Goal: Task Accomplishment & Management: Complete application form

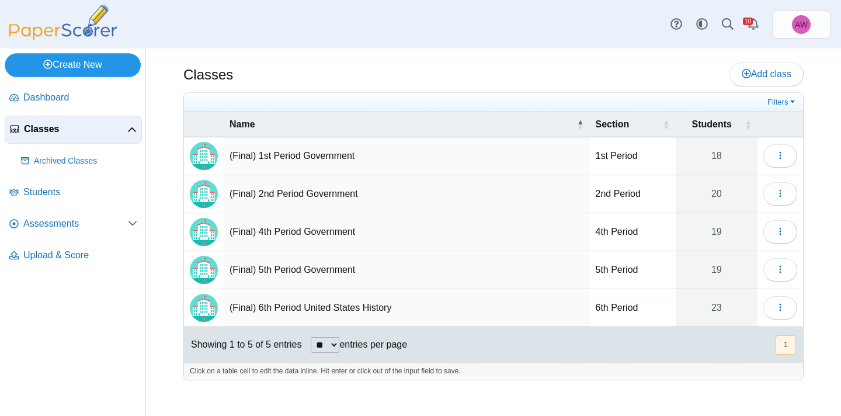
click at [110, 71] on link "Create New" at bounding box center [73, 64] width 136 height 23
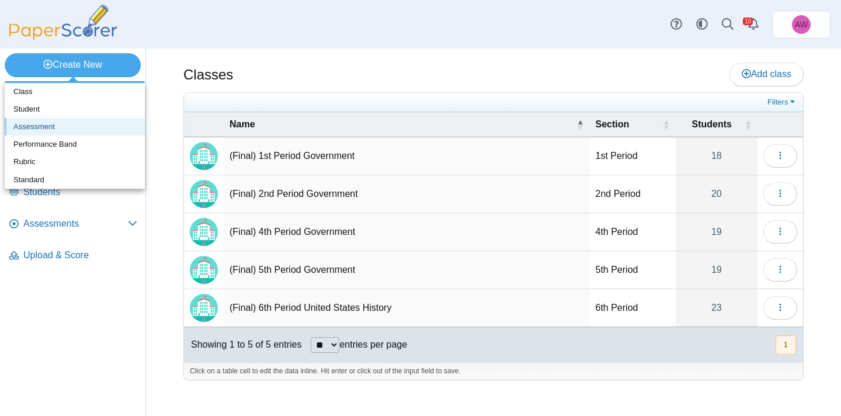
click at [107, 126] on link "Assessment" at bounding box center [75, 127] width 140 height 18
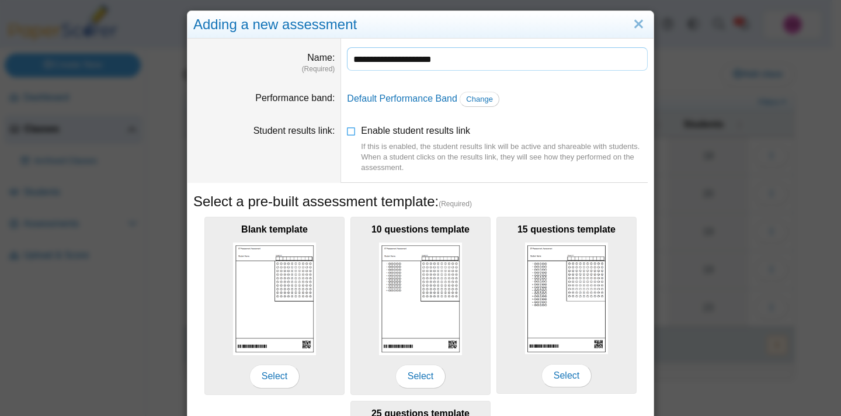
scroll to position [8, 0]
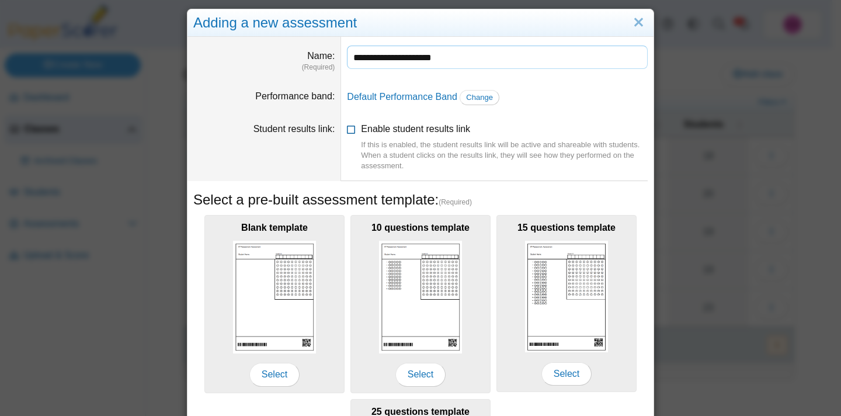
type input "**********"
click at [363, 131] on span "Enable student results link If this is enabled, the student results link will b…" at bounding box center [504, 147] width 287 height 47
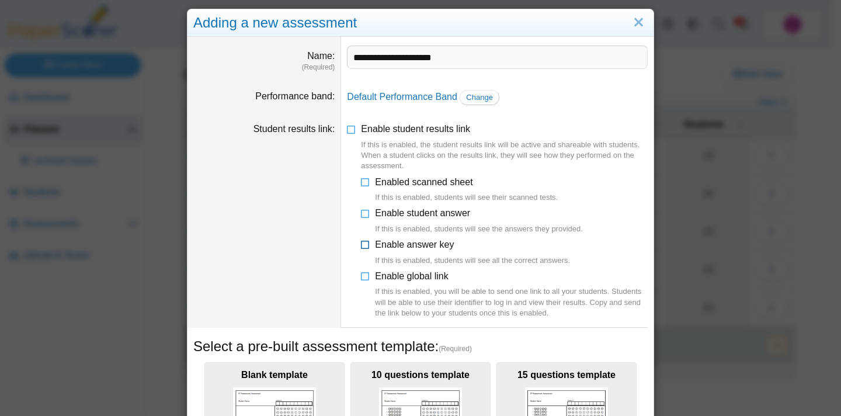
click at [382, 246] on span "Enable answer key If this is enabled, students will see all the correct answers." at bounding box center [472, 252] width 195 height 26
click at [382, 217] on span "Enable student answer If this is enabled, students will see the answers they pr…" at bounding box center [479, 221] width 208 height 26
click at [408, 276] on span "Enable global link If this is enabled, you will be able to send one link to all…" at bounding box center [511, 294] width 273 height 47
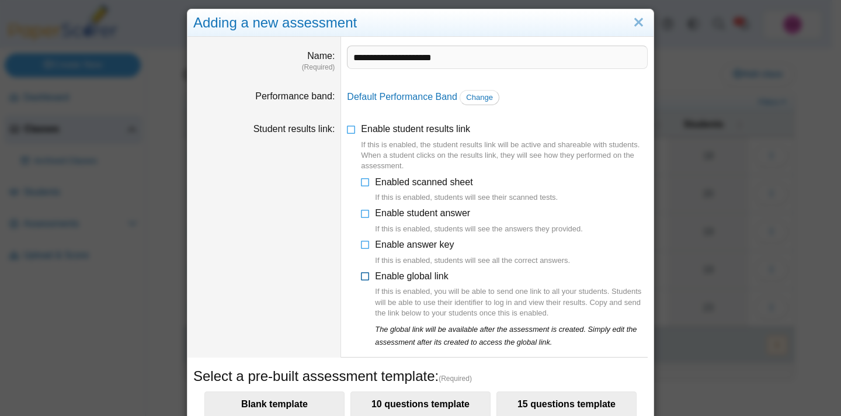
click at [408, 276] on span "Enable global link If this is enabled, you will be able to send one link to all…" at bounding box center [511, 294] width 273 height 47
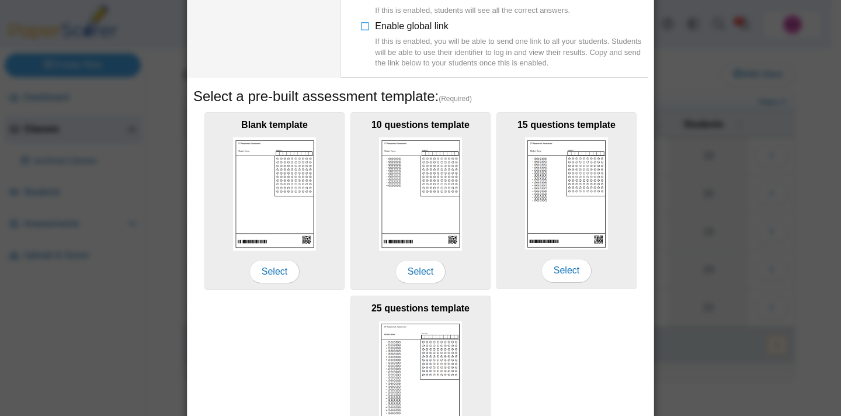
scroll to position [363, 0]
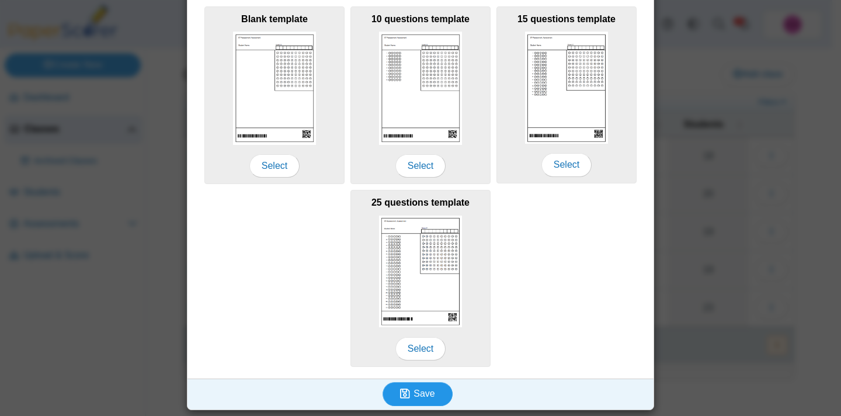
click at [429, 403] on button "Save" at bounding box center [417, 393] width 70 height 23
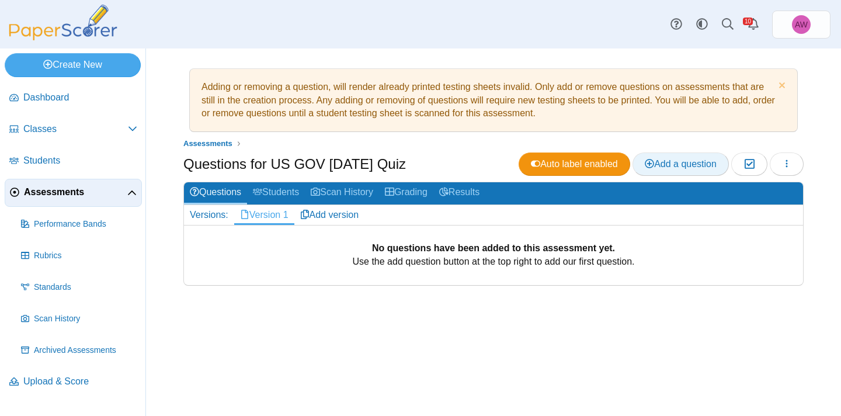
click at [673, 159] on span "Add a question" at bounding box center [681, 164] width 72 height 10
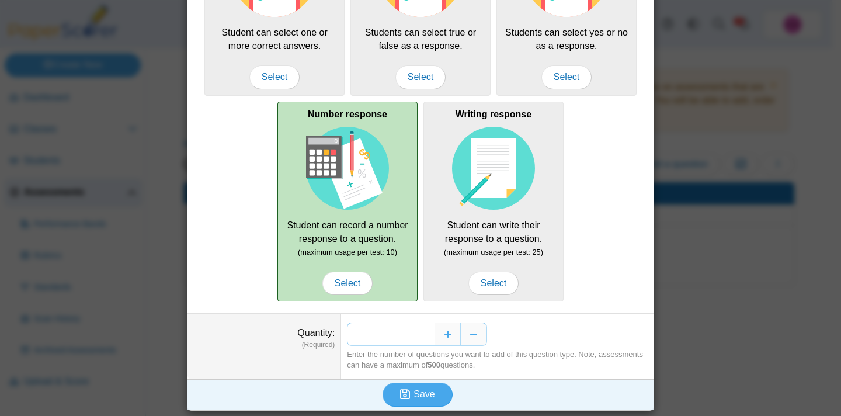
scroll to position [170, 0]
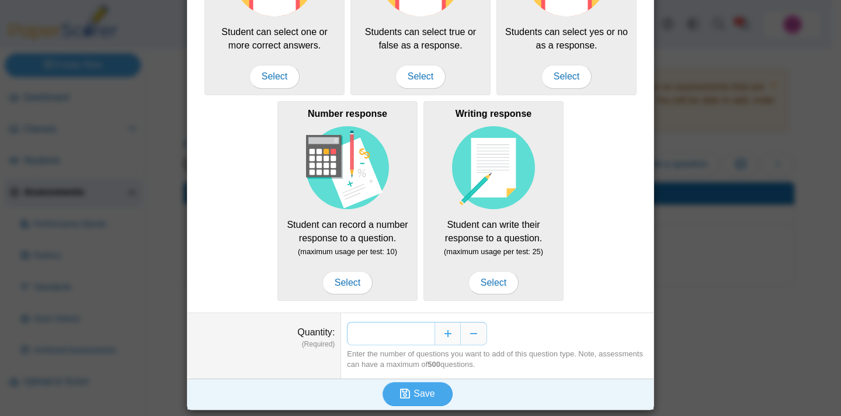
click at [424, 334] on input "*" at bounding box center [391, 333] width 88 height 23
type input "**"
click at [413, 392] on span "Save" at bounding box center [423, 393] width 21 height 10
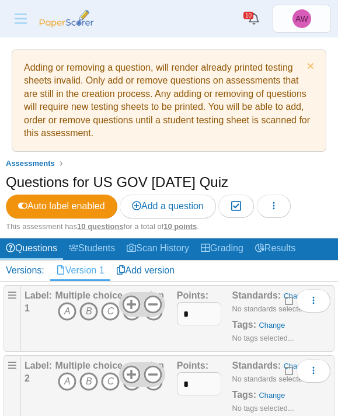
click at [85, 313] on icon "B" at bounding box center [88, 311] width 19 height 19
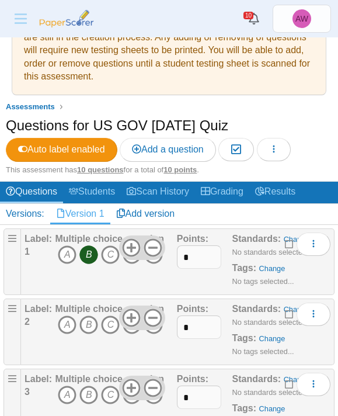
scroll to position [64, 0]
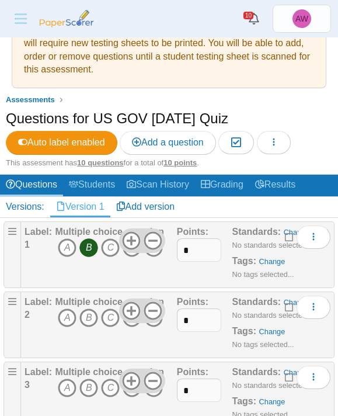
click at [90, 320] on icon "B" at bounding box center [88, 317] width 19 height 19
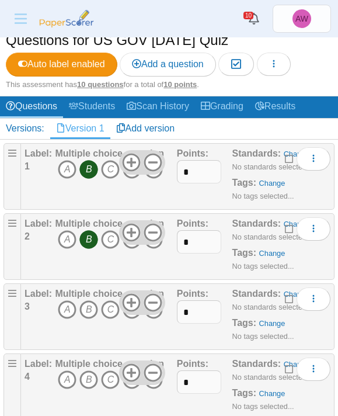
scroll to position [144, 0]
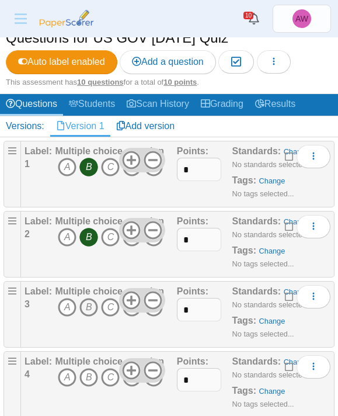
click at [89, 305] on icon "B" at bounding box center [88, 307] width 19 height 19
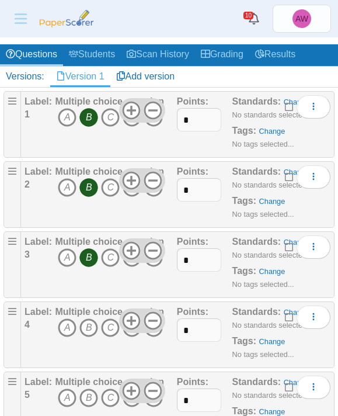
scroll to position [274, 0]
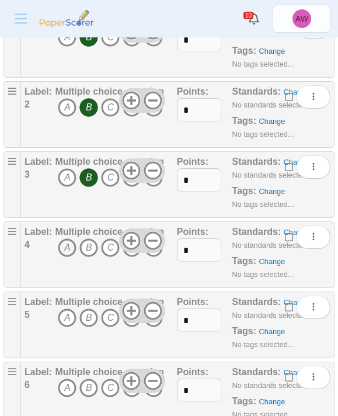
click at [65, 248] on icon "A" at bounding box center [67, 247] width 19 height 19
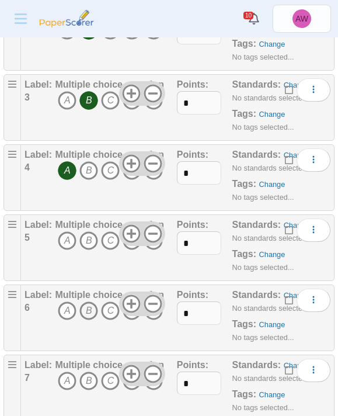
scroll to position [368, 0]
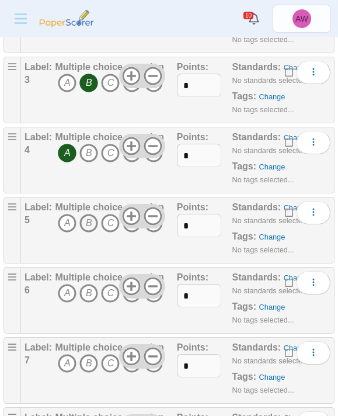
click at [89, 225] on icon "B" at bounding box center [88, 223] width 19 height 19
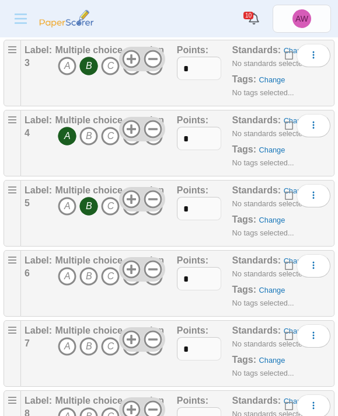
scroll to position [398, 0]
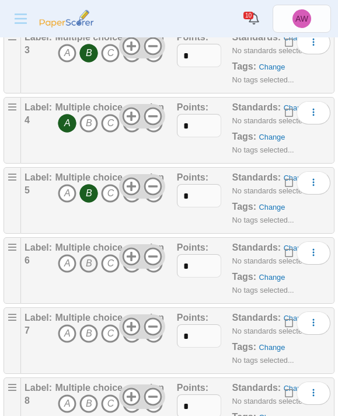
click at [89, 265] on icon "B" at bounding box center [88, 263] width 19 height 19
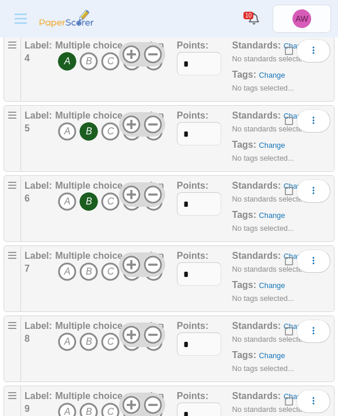
scroll to position [461, 0]
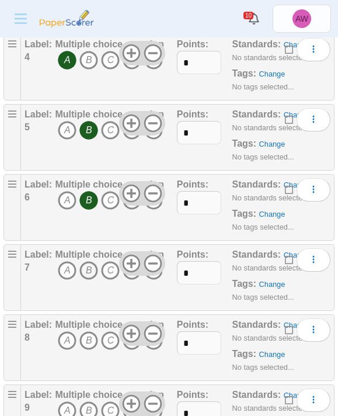
click at [89, 274] on icon "B" at bounding box center [88, 270] width 19 height 19
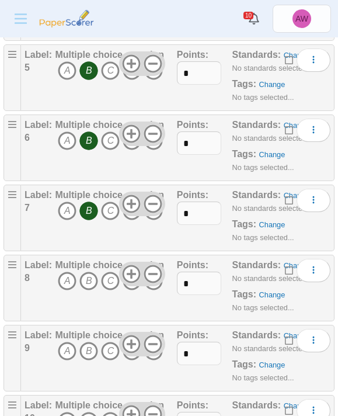
scroll to position [525, 0]
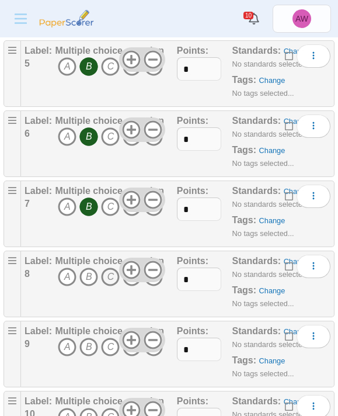
click at [104, 281] on icon "C" at bounding box center [110, 276] width 19 height 19
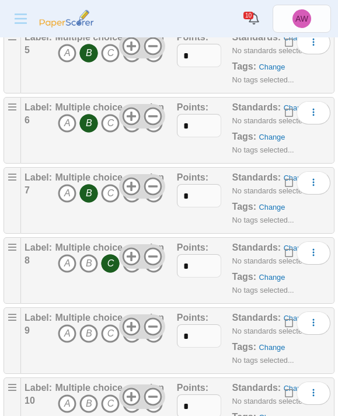
scroll to position [556, 0]
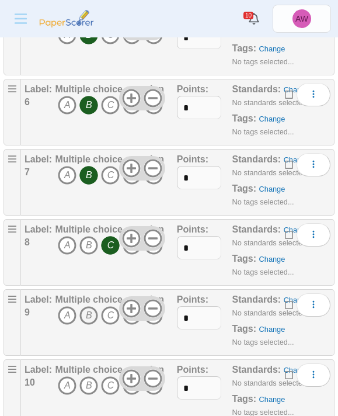
click at [88, 314] on icon "B" at bounding box center [88, 315] width 19 height 19
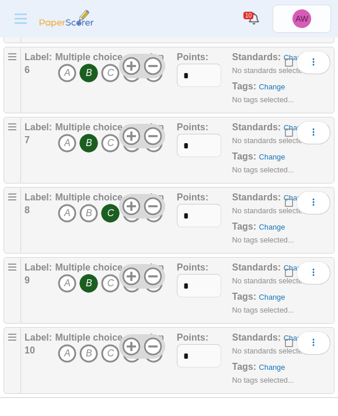
scroll to position [594, 0]
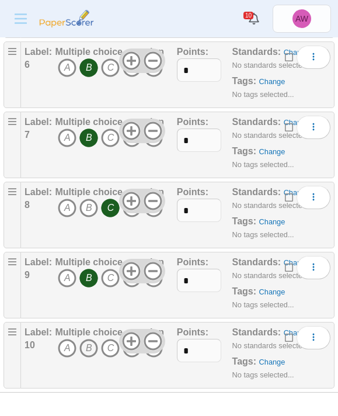
click at [87, 343] on icon "B" at bounding box center [88, 348] width 19 height 19
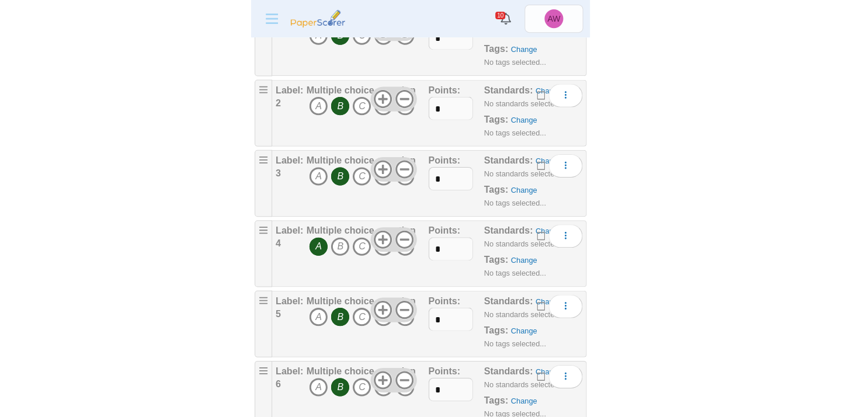
scroll to position [0, 0]
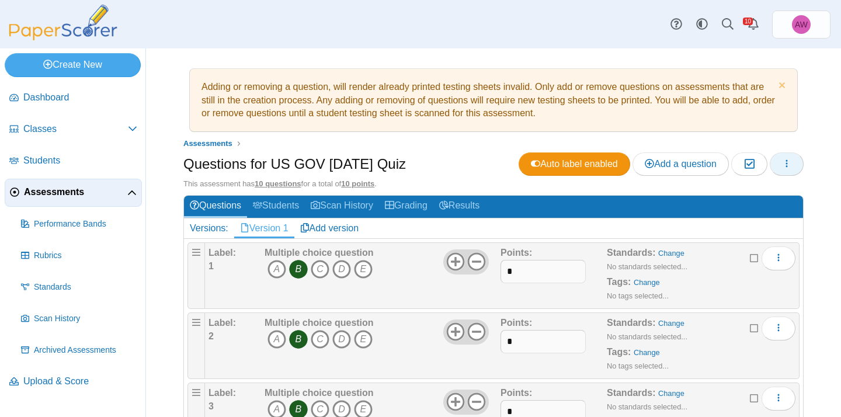
click at [782, 165] on icon "button" at bounding box center [786, 163] width 9 height 9
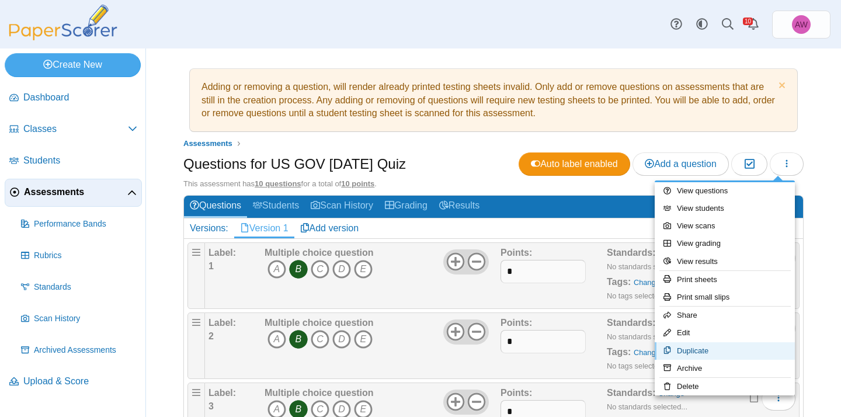
click at [733, 347] on link "Duplicate" at bounding box center [725, 351] width 140 height 18
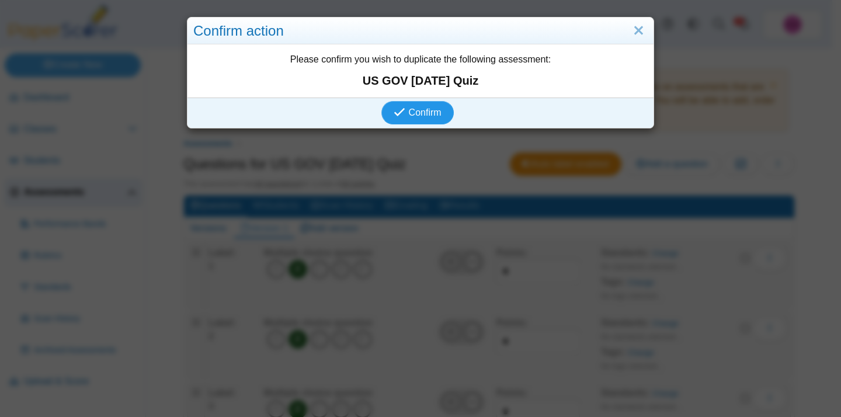
click at [417, 112] on span "Confirm" at bounding box center [425, 112] width 33 height 10
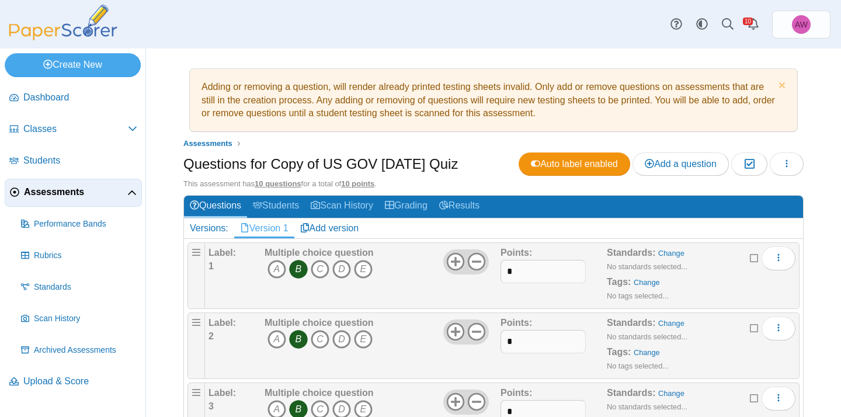
click at [352, 166] on h1 "Questions for Copy of US GOV [DATE] Quiz" at bounding box center [320, 164] width 274 height 20
click at [782, 159] on icon "button" at bounding box center [786, 163] width 9 height 9
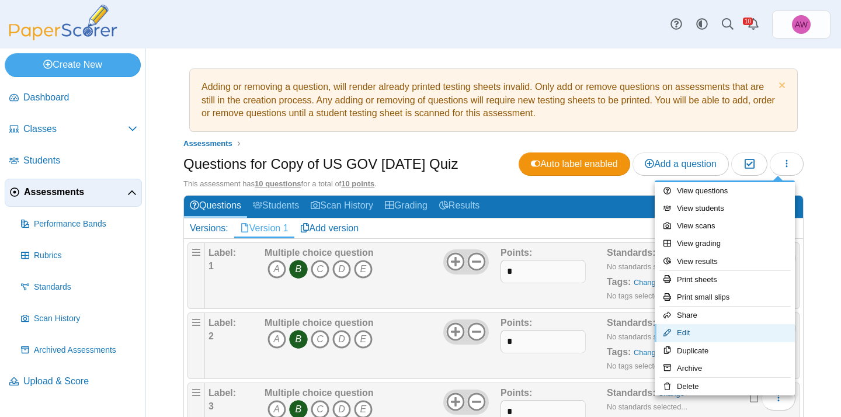
click at [737, 327] on link "Edit" at bounding box center [725, 333] width 140 height 18
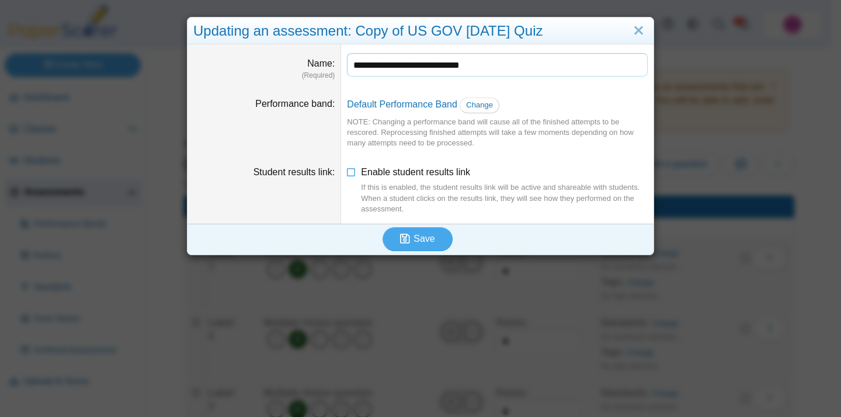
drag, startPoint x: 385, startPoint y: 67, endPoint x: 304, endPoint y: 69, distance: 80.6
click at [304, 69] on dl "**********" at bounding box center [420, 66] width 466 height 44
click at [433, 64] on input "**********" at bounding box center [497, 64] width 301 height 23
type input "**********"
click at [424, 168] on span "Enable student results link If this is enabled, the student results link will b…" at bounding box center [504, 190] width 287 height 47
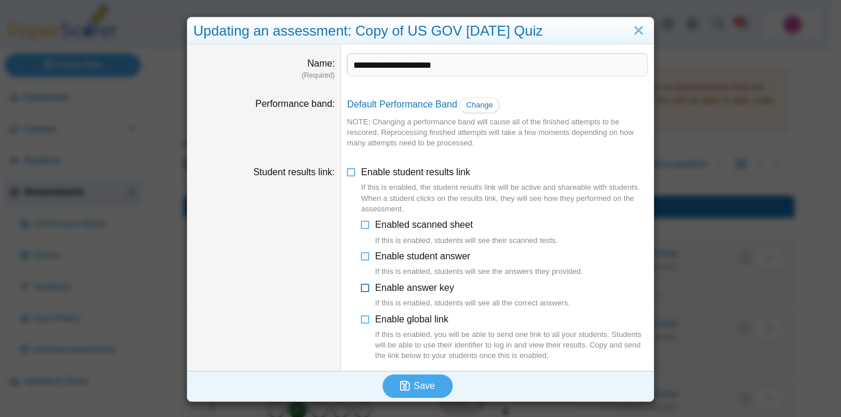
click at [423, 292] on span "Enable answer key If this is enabled, students will see all the correct answers." at bounding box center [472, 296] width 195 height 26
click at [419, 259] on span "Enable student answer If this is enabled, students will see the answers they pr…" at bounding box center [479, 264] width 208 height 26
click at [402, 377] on button "Save" at bounding box center [417, 385] width 70 height 23
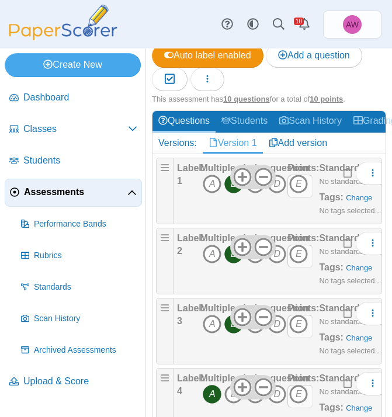
scroll to position [190, 0]
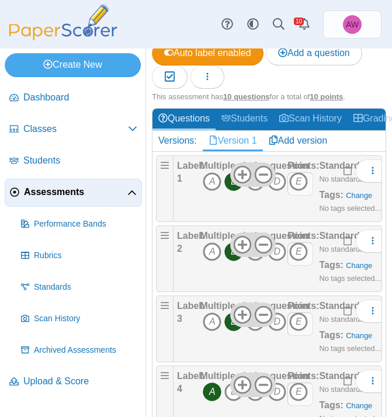
click at [255, 261] on icon "C" at bounding box center [255, 251] width 19 height 19
click at [232, 261] on icon "B" at bounding box center [233, 251] width 19 height 19
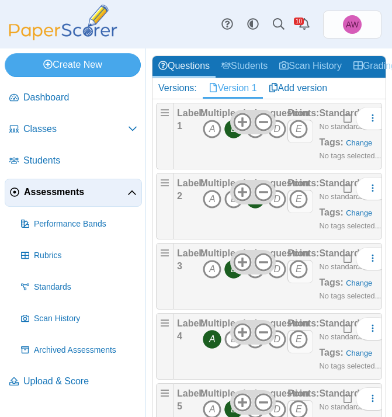
scroll to position [252, 0]
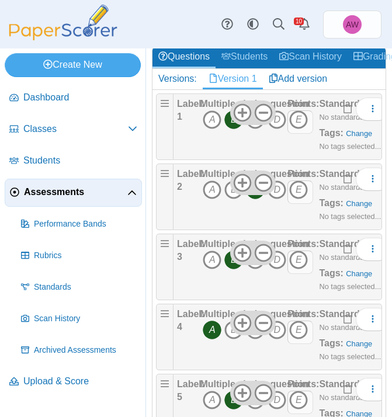
click at [232, 269] on icon "B" at bounding box center [233, 259] width 19 height 19
click at [255, 269] on icon "C" at bounding box center [255, 259] width 19 height 19
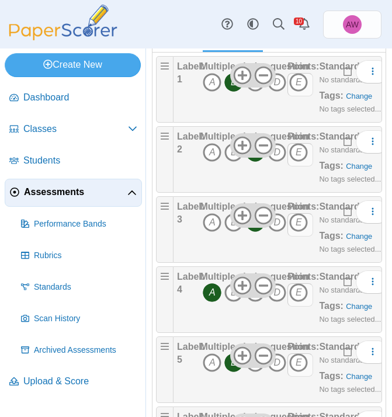
scroll to position [293, 0]
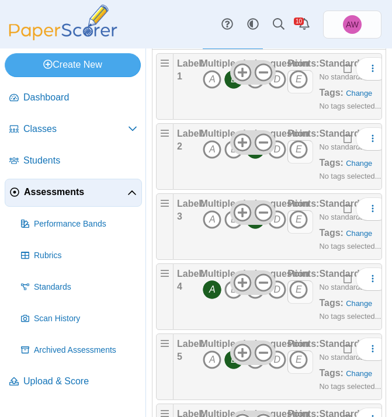
click at [210, 299] on icon "A" at bounding box center [212, 289] width 19 height 19
click at [233, 299] on icon "B" at bounding box center [233, 289] width 19 height 19
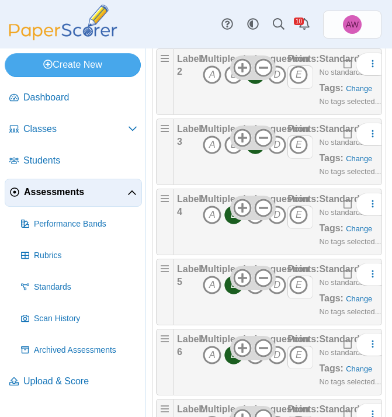
scroll to position [382, 0]
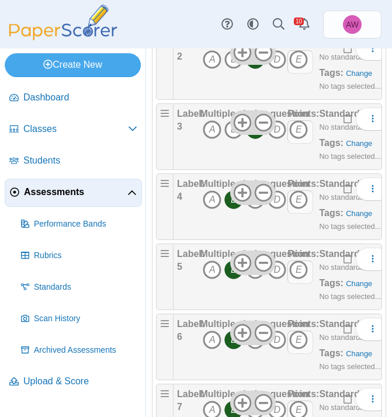
click at [233, 279] on icon "B" at bounding box center [233, 269] width 19 height 19
click at [214, 279] on icon "A" at bounding box center [212, 269] width 19 height 19
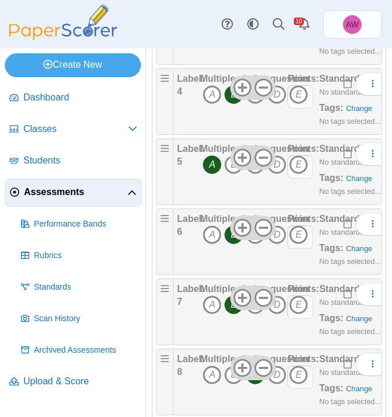
scroll to position [526, 0]
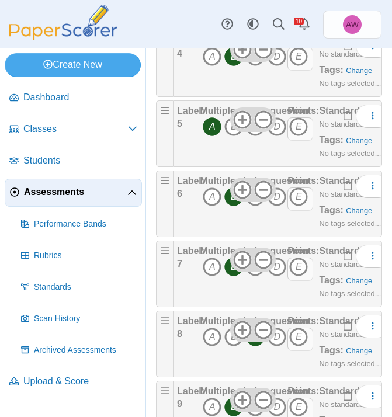
click at [232, 276] on icon "B" at bounding box center [233, 266] width 19 height 19
click at [208, 276] on icon "A" at bounding box center [212, 266] width 19 height 19
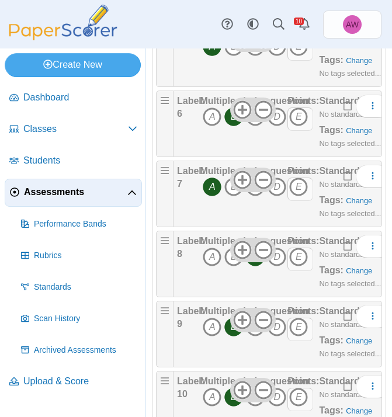
scroll to position [651, 0]
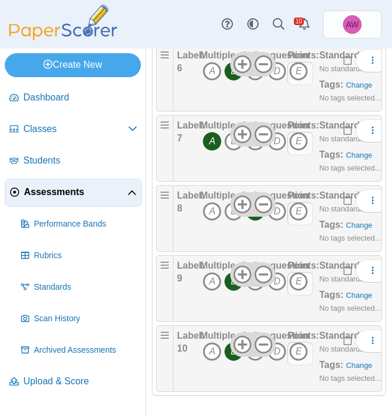
click at [251, 221] on icon "C" at bounding box center [255, 211] width 19 height 19
click at [234, 221] on icon "B" at bounding box center [233, 211] width 19 height 19
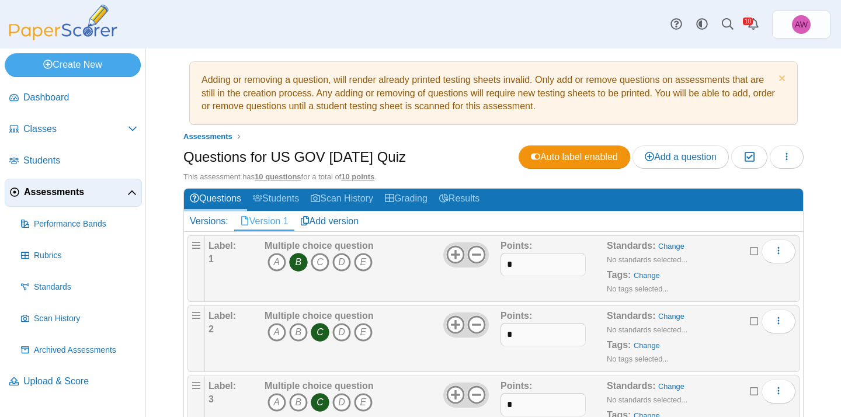
scroll to position [0, 0]
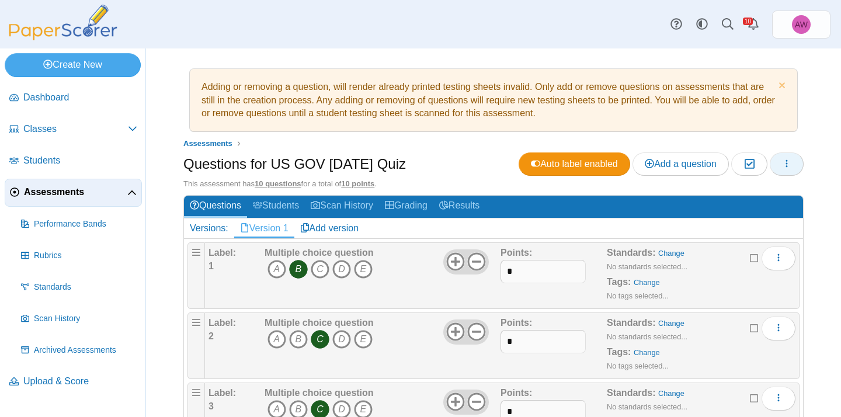
click at [782, 159] on span "button" at bounding box center [786, 164] width 9 height 10
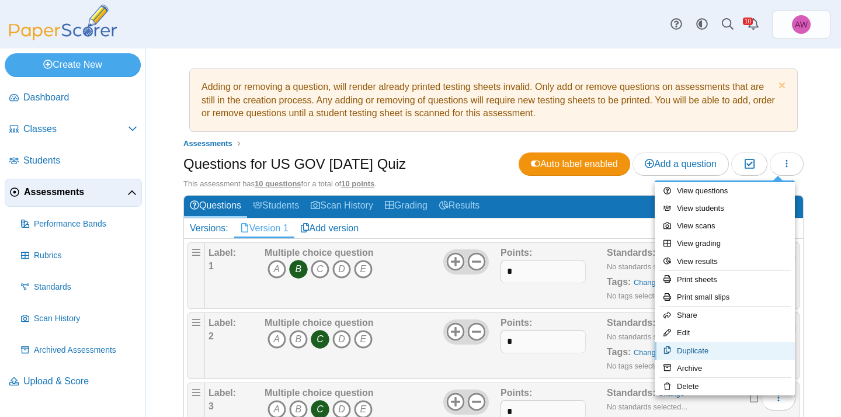
click at [737, 356] on link "Duplicate" at bounding box center [725, 351] width 140 height 18
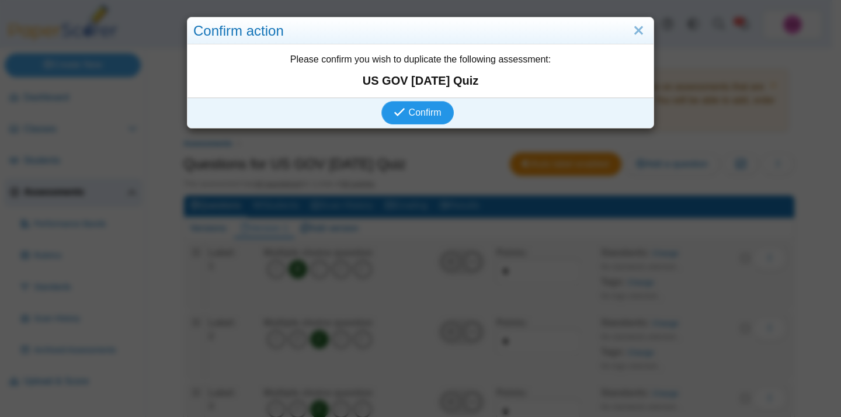
click at [437, 116] on button "Confirm" at bounding box center [417, 112] width 72 height 23
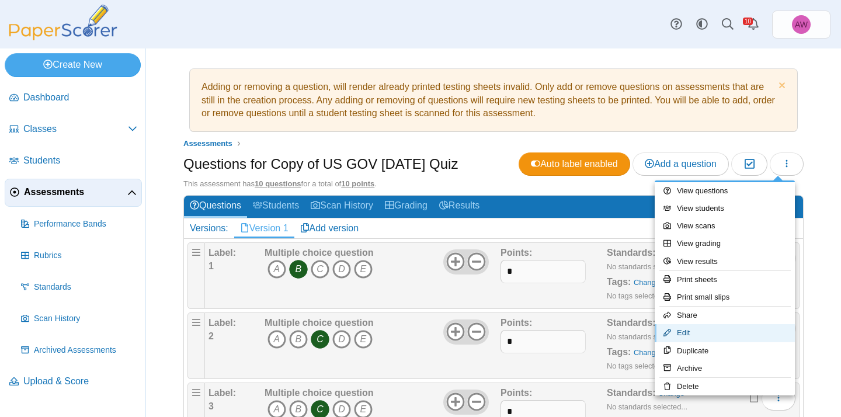
click at [742, 337] on link "Edit" at bounding box center [725, 333] width 140 height 18
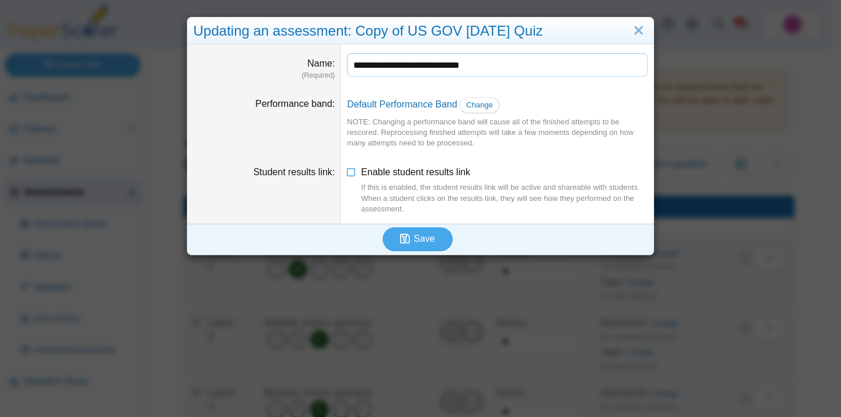
click at [420, 65] on input "**********" at bounding box center [497, 64] width 301 height 23
drag, startPoint x: 386, startPoint y: 66, endPoint x: 301, endPoint y: 71, distance: 85.4
click at [301, 71] on dl "**********" at bounding box center [420, 66] width 466 height 44
click at [432, 61] on input "**********" at bounding box center [497, 64] width 301 height 23
type input "**********"
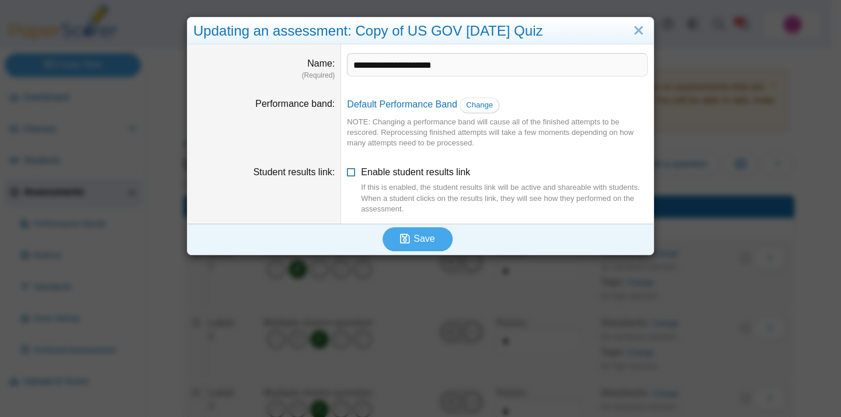
click at [442, 183] on div "If this is enabled, the student results link will be active and shareable with …" at bounding box center [504, 198] width 287 height 32
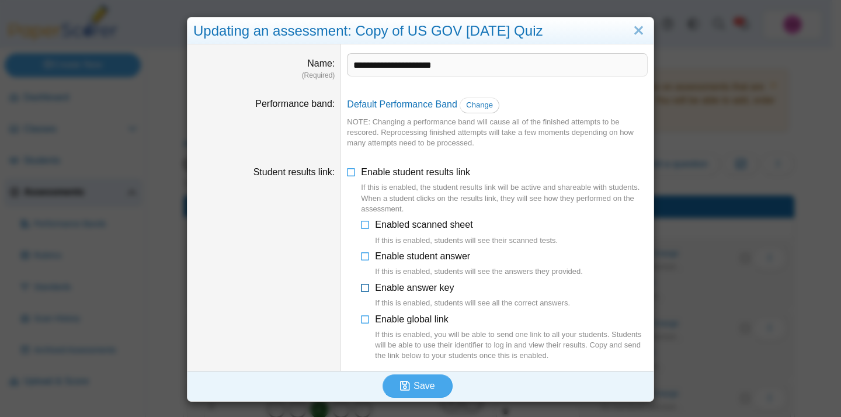
click at [440, 288] on span "Enable answer key If this is enabled, students will see all the correct answers." at bounding box center [472, 296] width 195 height 26
click at [439, 260] on span "Enable student answer If this is enabled, students will see the answers they pr…" at bounding box center [479, 264] width 208 height 26
click at [431, 327] on label "Enable global link If this is enabled, you will be able to send one link to all…" at bounding box center [511, 337] width 273 height 48
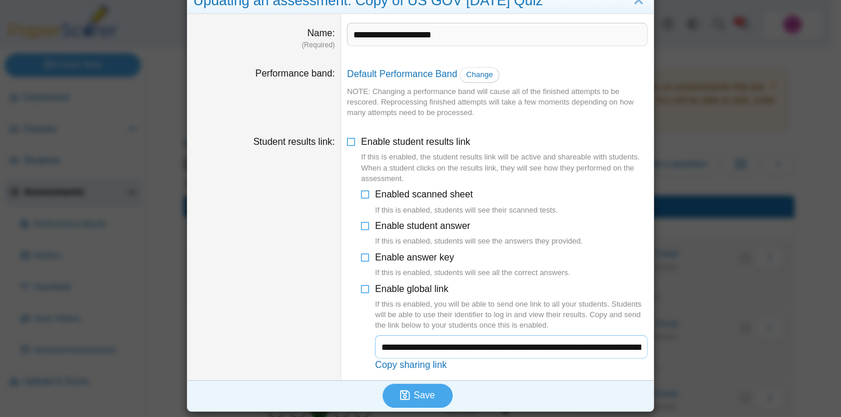
scroll to position [31, 0]
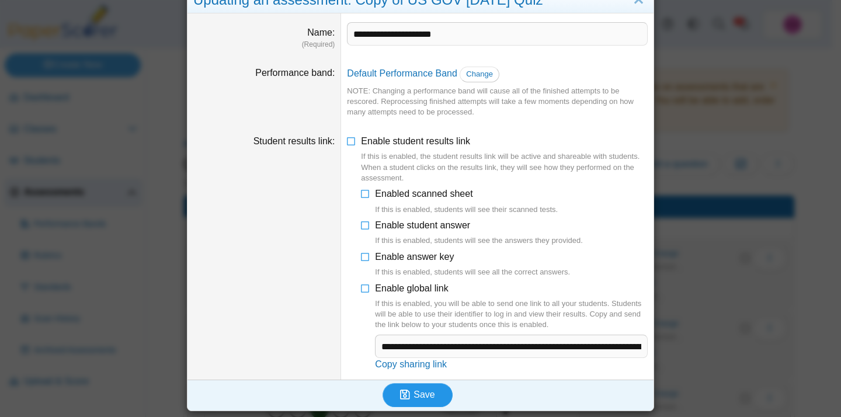
click at [423, 391] on span "Save" at bounding box center [423, 394] width 21 height 10
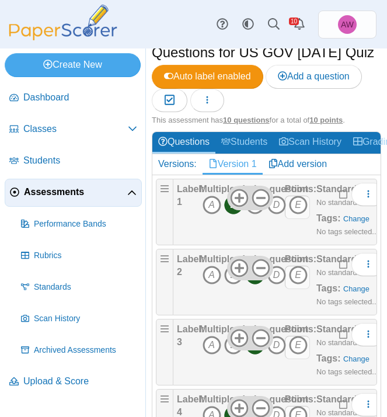
scroll to position [168, 0]
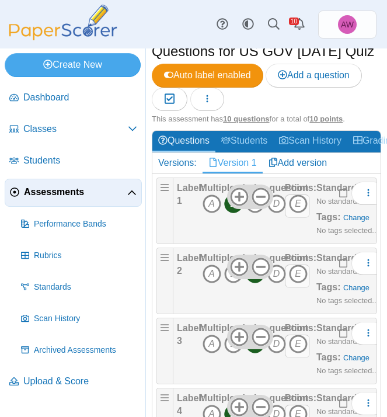
click at [257, 283] on icon "C" at bounding box center [255, 274] width 19 height 19
click at [229, 283] on icon "B" at bounding box center [233, 274] width 19 height 19
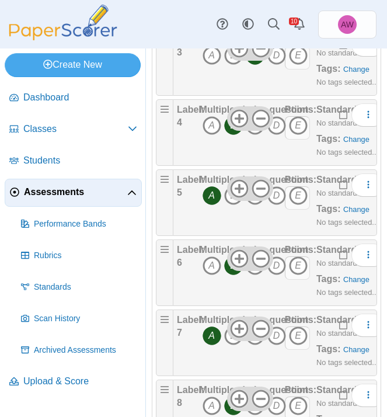
scroll to position [473, 0]
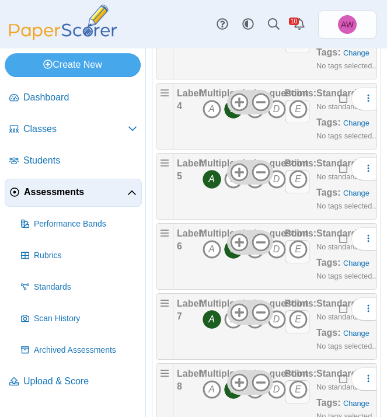
click at [217, 329] on icon "A" at bounding box center [212, 319] width 19 height 19
click at [258, 329] on icon "C" at bounding box center [255, 319] width 19 height 19
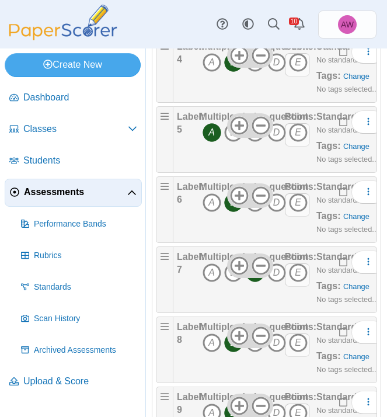
scroll to position [565, 0]
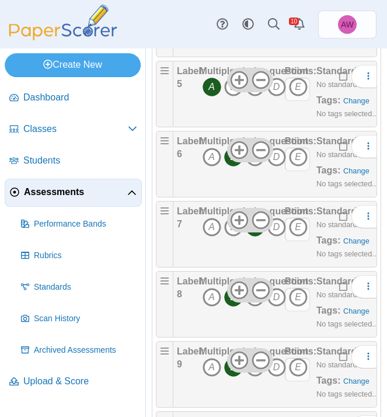
click at [236, 307] on icon "B" at bounding box center [233, 297] width 19 height 19
click at [210, 307] on icon "A" at bounding box center [212, 297] width 19 height 19
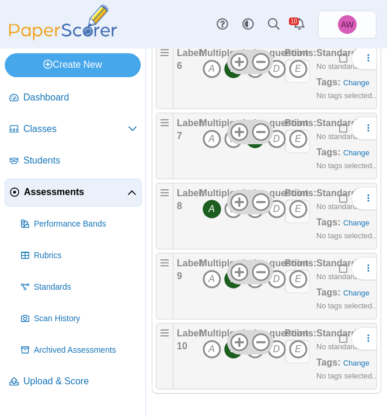
scroll to position [681, 0]
click at [233, 354] on div at bounding box center [250, 342] width 46 height 25
click at [235, 359] on icon "B" at bounding box center [233, 349] width 19 height 19
click at [251, 359] on icon "C" at bounding box center [255, 349] width 19 height 19
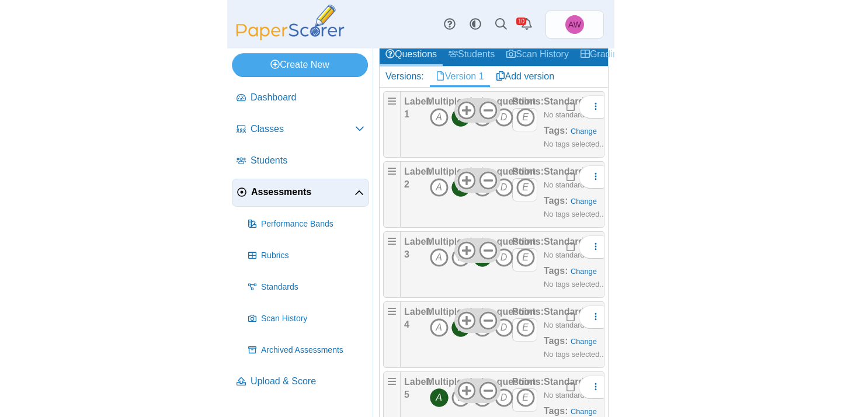
scroll to position [0, 0]
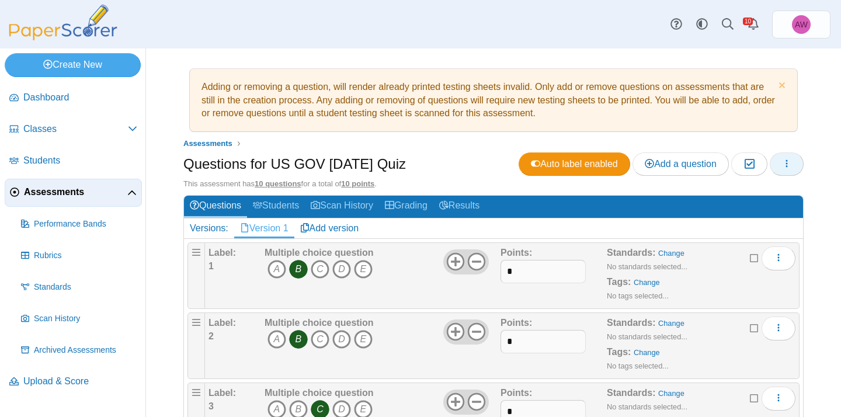
click at [782, 159] on button "button" at bounding box center [787, 163] width 34 height 23
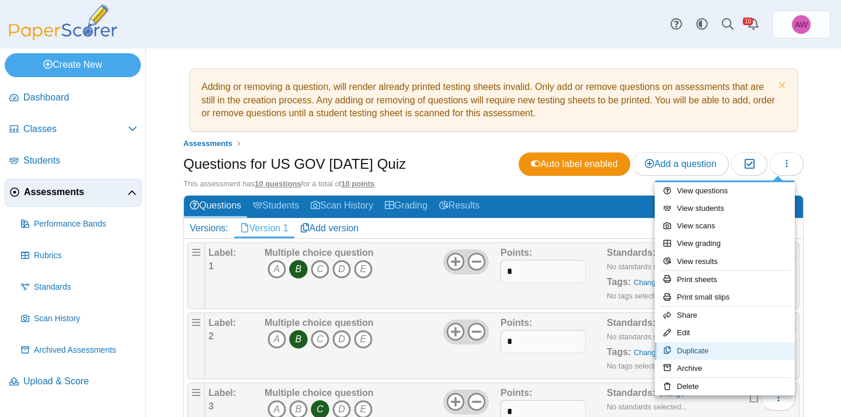
click at [756, 346] on link "Duplicate" at bounding box center [725, 351] width 140 height 18
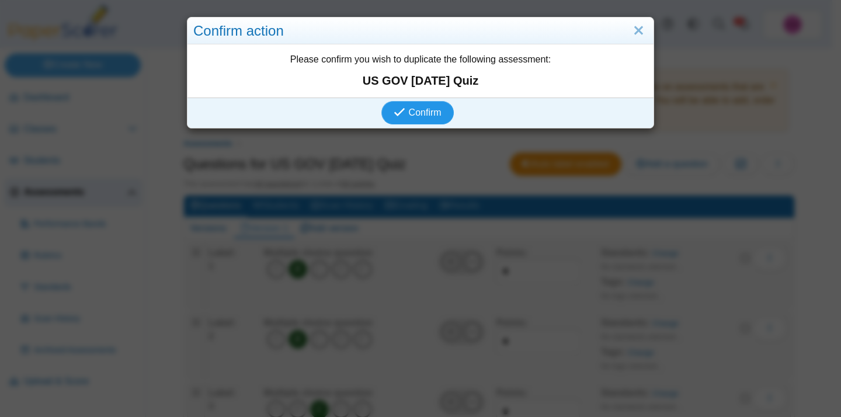
click at [428, 106] on button "Confirm" at bounding box center [417, 112] width 72 height 23
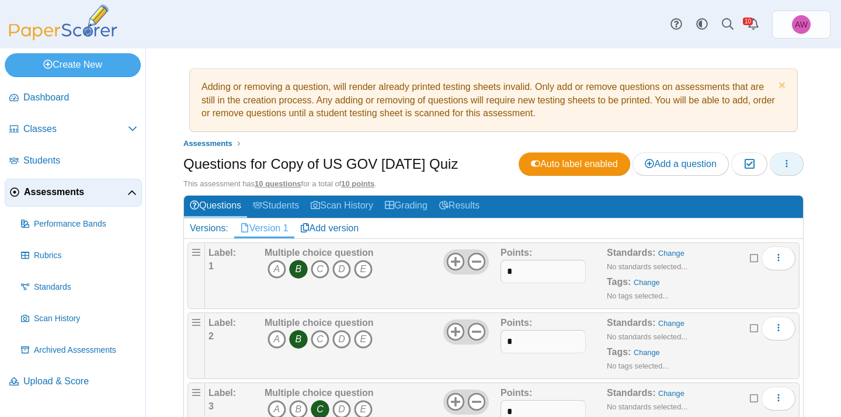
click at [782, 162] on icon "button" at bounding box center [786, 163] width 9 height 9
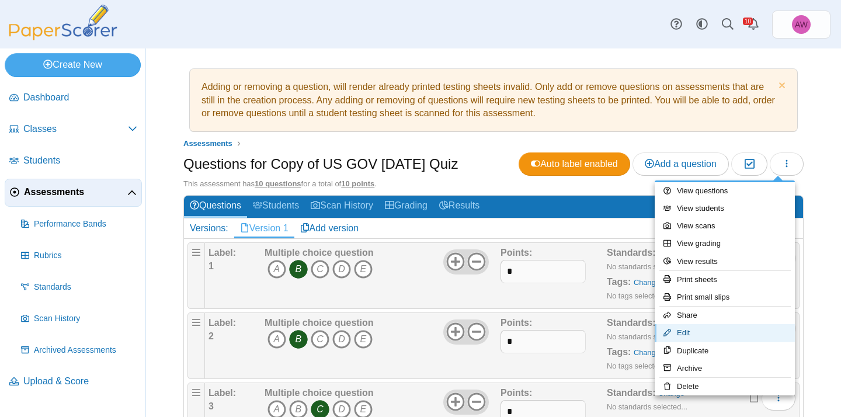
click at [739, 331] on link "Edit" at bounding box center [725, 333] width 140 height 18
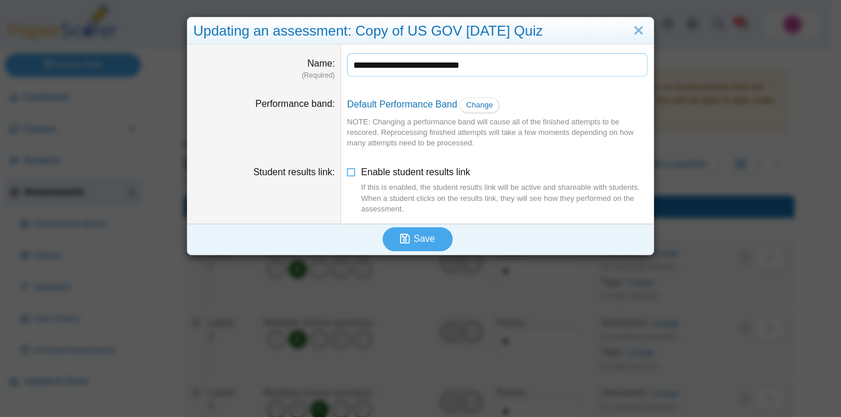
drag, startPoint x: 385, startPoint y: 66, endPoint x: 339, endPoint y: 66, distance: 46.1
click at [341, 67] on dd "**********" at bounding box center [497, 66] width 312 height 44
click at [432, 63] on input "**********" at bounding box center [497, 64] width 301 height 23
type input "**********"
click at [415, 173] on span "Enable student results link If this is enabled, the student results link will b…" at bounding box center [504, 190] width 287 height 47
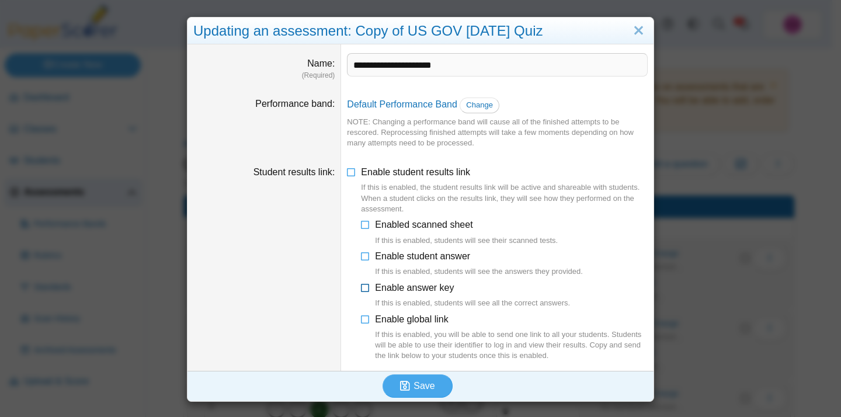
click at [430, 294] on label "Enable answer key If this is enabled, students will see all the correct answers." at bounding box center [472, 294] width 195 height 27
click at [434, 255] on span "Enable student answer If this is enabled, students will see the answers they pr…" at bounding box center [479, 264] width 208 height 26
click at [429, 320] on span "Enable global link If this is enabled, you will be able to send one link to all…" at bounding box center [511, 337] width 273 height 47
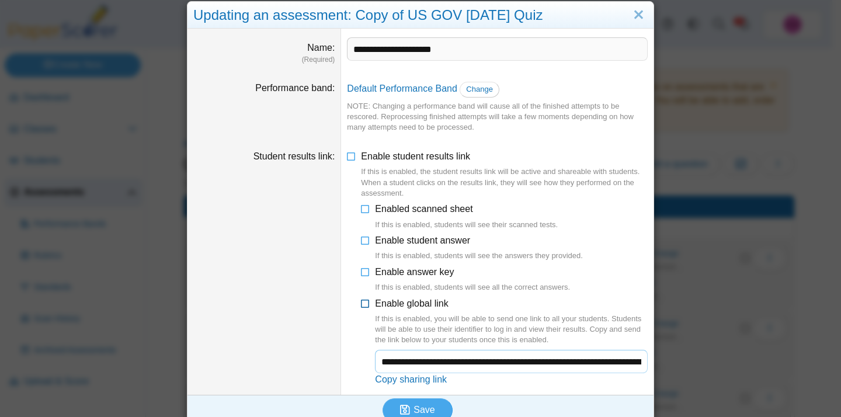
scroll to position [31, 0]
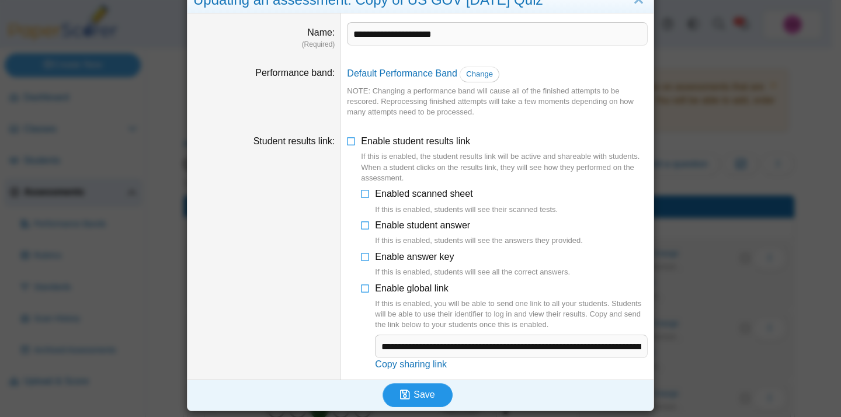
click at [429, 396] on span "Save" at bounding box center [423, 394] width 21 height 10
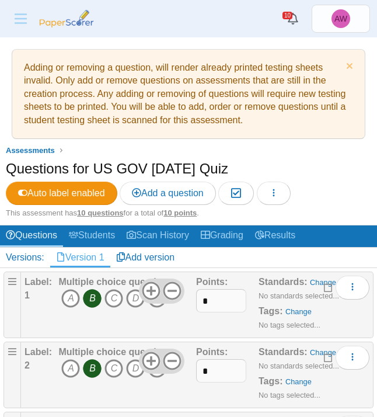
click at [93, 300] on icon "B" at bounding box center [92, 298] width 19 height 19
click at [69, 300] on icon "A" at bounding box center [70, 298] width 19 height 19
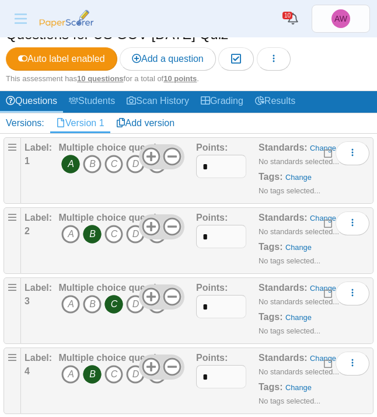
scroll to position [142, 0]
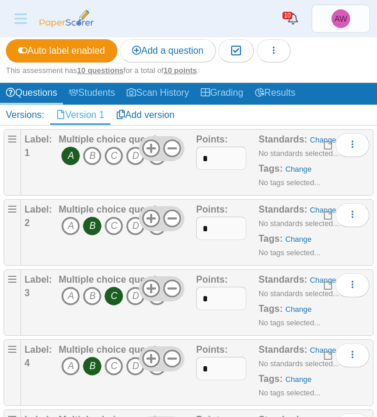
click at [112, 298] on icon "C" at bounding box center [114, 296] width 19 height 19
click at [86, 297] on icon "B" at bounding box center [92, 296] width 19 height 19
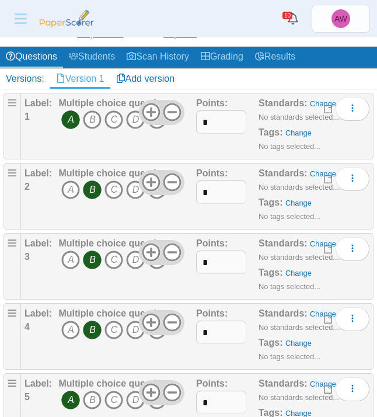
scroll to position [179, 0]
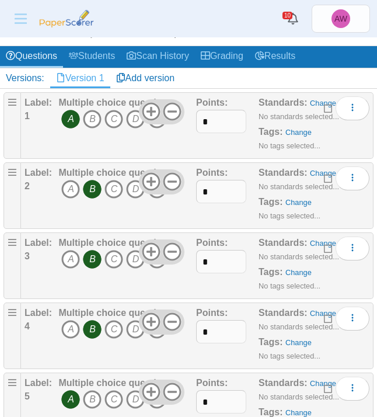
click at [96, 330] on icon "B" at bounding box center [92, 329] width 19 height 19
click at [110, 331] on icon "C" at bounding box center [114, 329] width 19 height 19
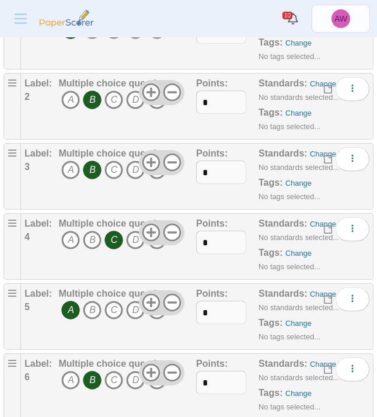
scroll to position [279, 0]
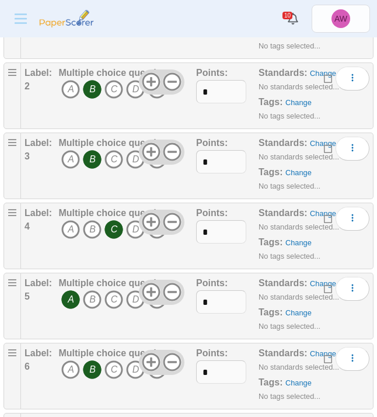
click at [71, 301] on icon "A" at bounding box center [70, 299] width 19 height 19
click at [88, 302] on icon "B" at bounding box center [92, 299] width 19 height 19
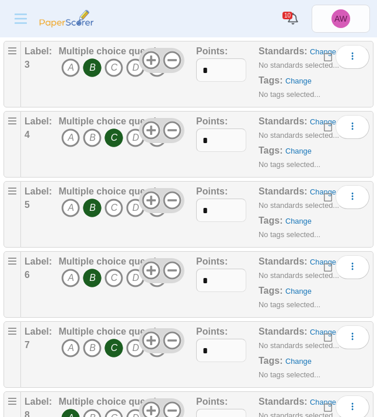
scroll to position [392, 0]
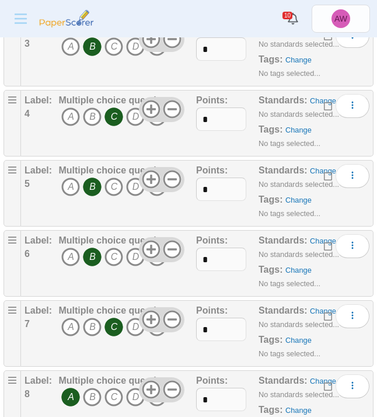
click at [109, 328] on icon "C" at bounding box center [114, 327] width 19 height 19
click at [75, 329] on icon "A" at bounding box center [70, 327] width 19 height 19
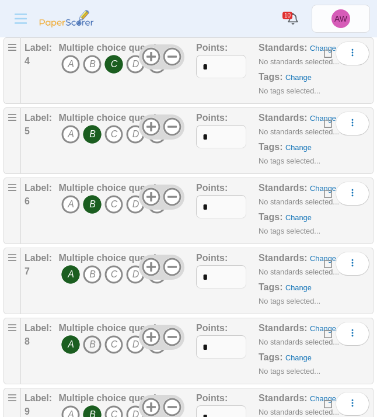
scroll to position [454, 0]
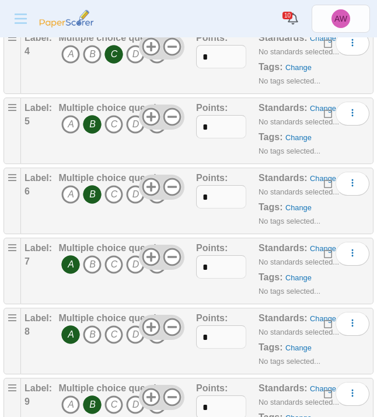
click at [75, 335] on icon "A" at bounding box center [70, 334] width 19 height 19
click at [99, 336] on icon "B" at bounding box center [92, 334] width 19 height 19
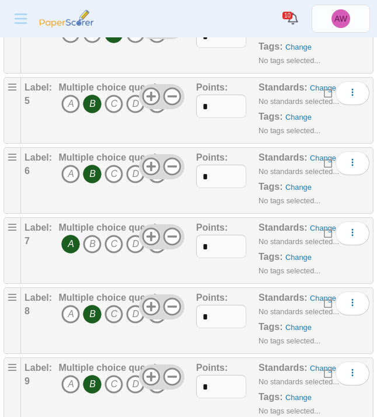
scroll to position [528, 0]
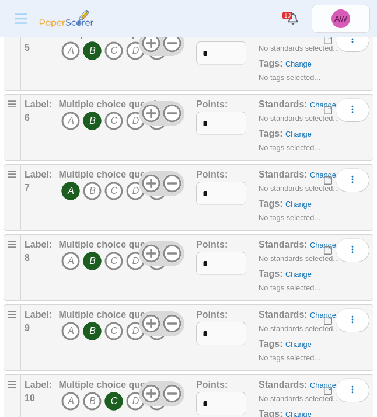
click at [93, 331] on icon "B" at bounding box center [92, 331] width 19 height 19
click at [109, 331] on icon "C" at bounding box center [114, 331] width 19 height 19
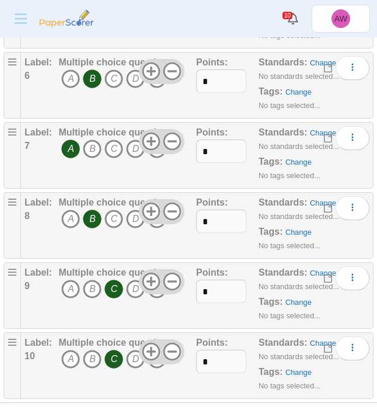
scroll to position [577, 0]
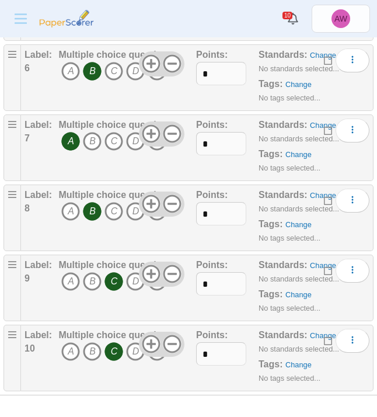
click at [112, 356] on icon "C" at bounding box center [114, 351] width 19 height 19
click at [74, 355] on icon "A" at bounding box center [70, 351] width 19 height 19
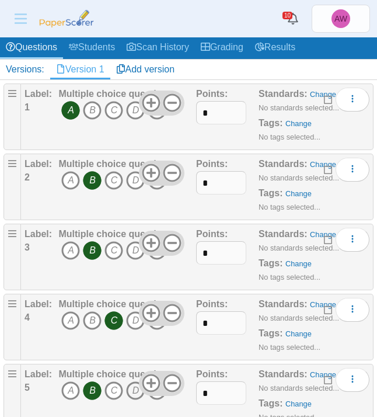
scroll to position [0, 0]
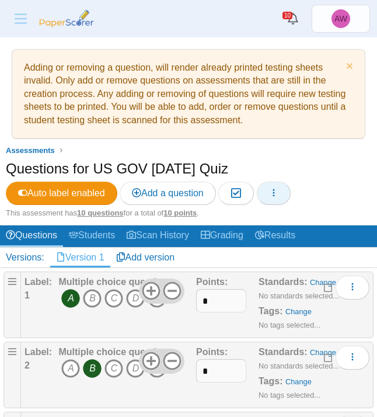
click at [288, 191] on button "button" at bounding box center [274, 193] width 34 height 23
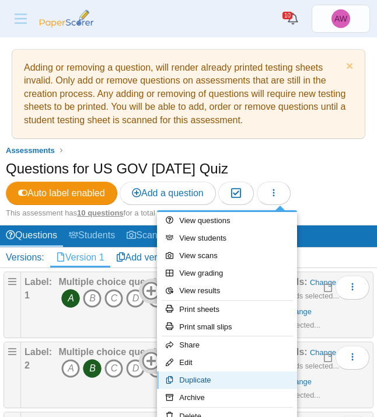
click at [232, 383] on link "Duplicate" at bounding box center [227, 380] width 140 height 18
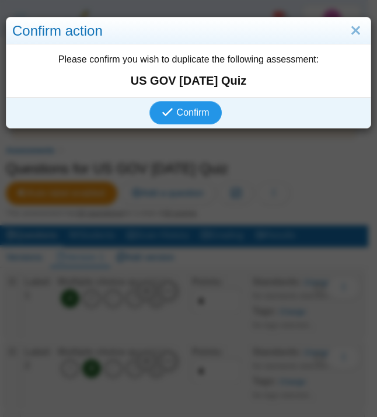
click at [194, 103] on button "Confirm" at bounding box center [185, 112] width 72 height 23
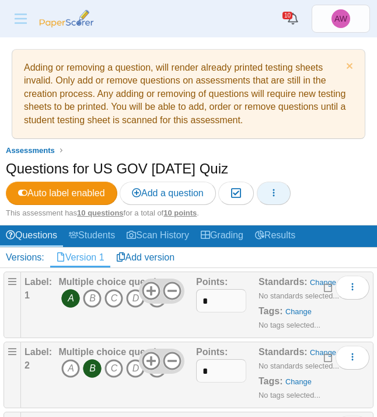
click at [279, 197] on icon "button" at bounding box center [273, 192] width 9 height 9
click at [279, 196] on icon "button" at bounding box center [273, 192] width 9 height 9
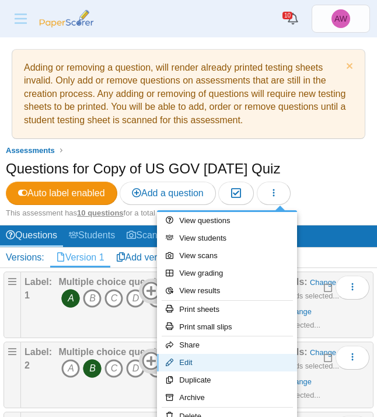
click at [236, 366] on link "Edit" at bounding box center [227, 363] width 140 height 18
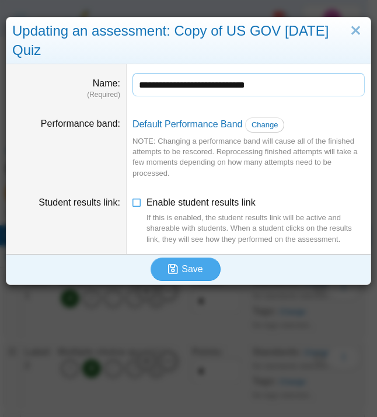
drag, startPoint x: 172, startPoint y: 85, endPoint x: 85, endPoint y: 86, distance: 87.0
click at [85, 86] on dl "**********" at bounding box center [188, 86] width 364 height 44
click at [221, 85] on input "**********" at bounding box center [249, 84] width 232 height 23
type input "**********"
click at [215, 201] on span "Enable student results link If this is enabled, the student results link will b…" at bounding box center [256, 220] width 218 height 47
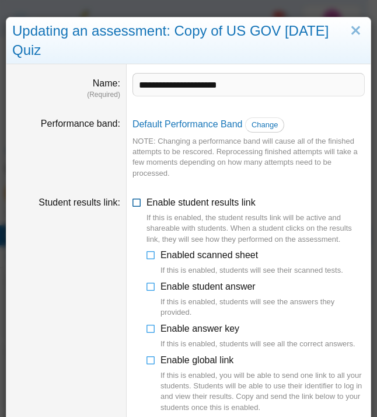
scroll to position [43, 0]
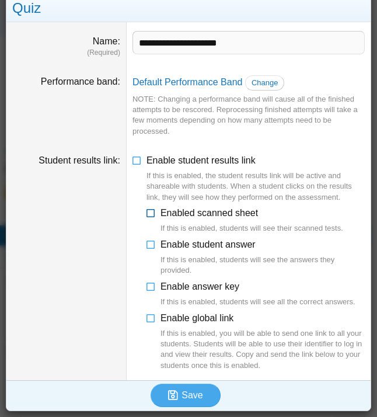
click at [242, 217] on span "Enabled scanned sheet If this is enabled, students will see their scanned tests." at bounding box center [252, 221] width 183 height 26
click at [238, 217] on span "Enabled scanned sheet If this is enabled, students will see their scanned tests." at bounding box center [252, 221] width 183 height 26
click at [234, 245] on span "Enable student answer If this is enabled, students will see the answers they pr…" at bounding box center [263, 257] width 204 height 37
click at [225, 284] on span "Enable answer key If this is enabled, students will see all the correct answers." at bounding box center [258, 294] width 195 height 26
click at [215, 312] on label "Enable global link If this is enabled, you will be able to send one link to all…" at bounding box center [263, 341] width 204 height 59
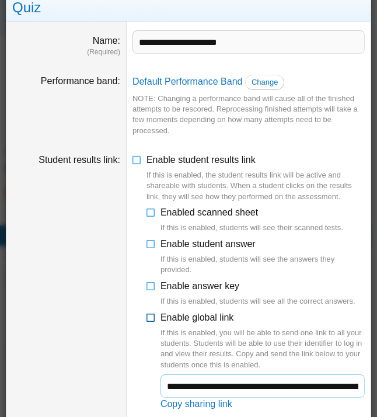
scroll to position [82, 0]
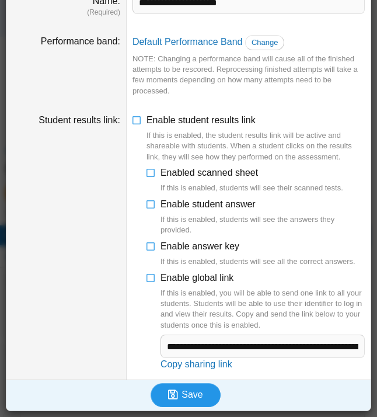
click at [194, 394] on span "Save" at bounding box center [192, 394] width 21 height 10
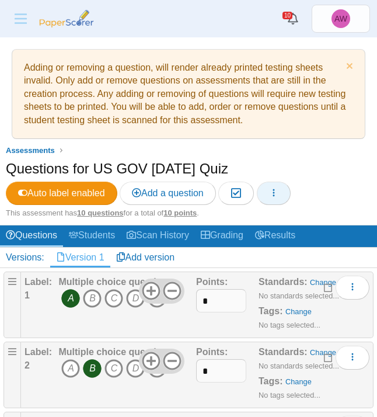
click at [279, 193] on icon "button" at bounding box center [273, 192] width 9 height 9
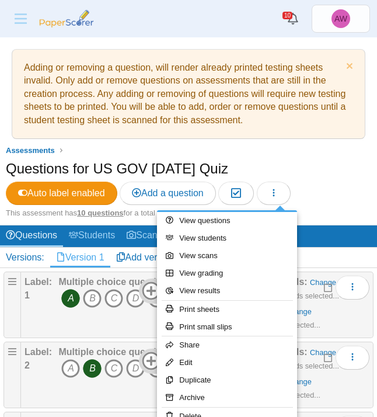
click at [326, 191] on div "Questions for US GOV October 17 Quiz Auto label enabled Add a question Moderati…" at bounding box center [189, 183] width 366 height 49
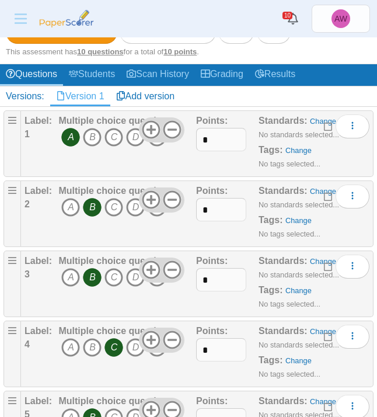
scroll to position [165, 0]
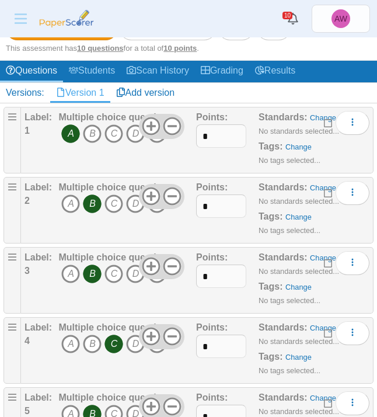
click at [111, 343] on icon "C" at bounding box center [114, 344] width 19 height 19
click at [89, 344] on icon "B" at bounding box center [92, 344] width 19 height 19
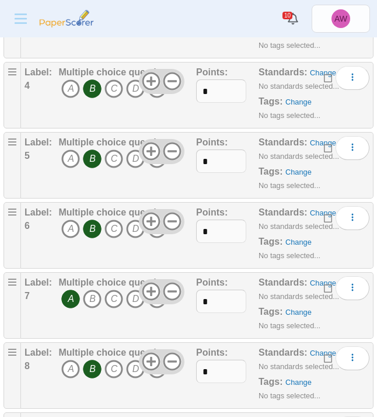
scroll to position [420, 0]
click at [65, 301] on icon "A" at bounding box center [70, 299] width 19 height 19
click at [91, 298] on icon "B" at bounding box center [92, 299] width 19 height 19
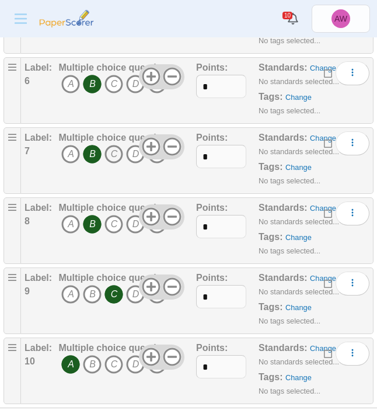
scroll to position [566, 0]
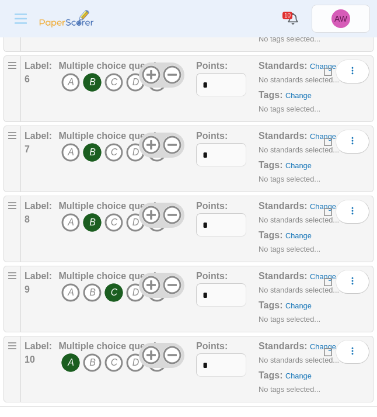
click at [110, 295] on icon "C" at bounding box center [114, 292] width 19 height 19
click at [98, 295] on icon "B" at bounding box center [92, 292] width 19 height 19
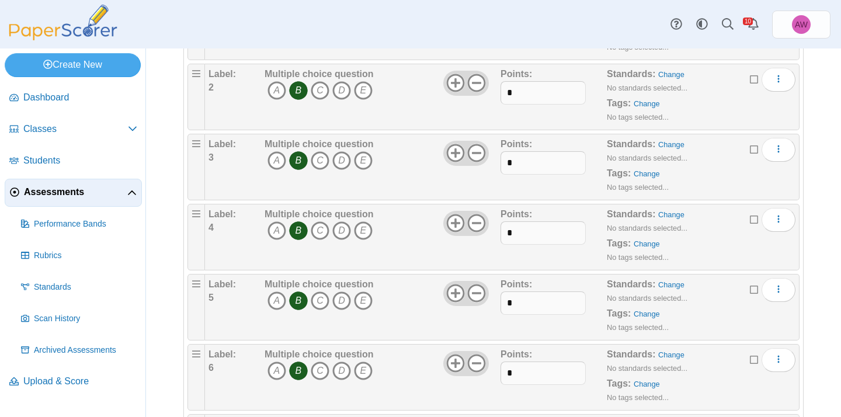
scroll to position [0, 0]
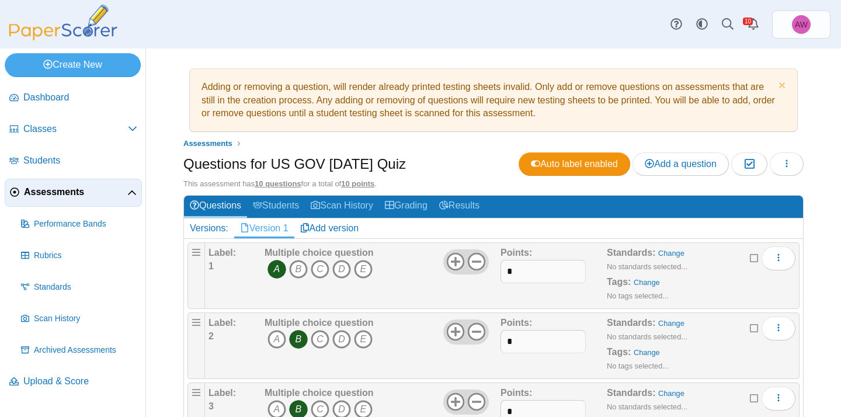
click at [89, 192] on span "Assessments" at bounding box center [75, 192] width 103 height 13
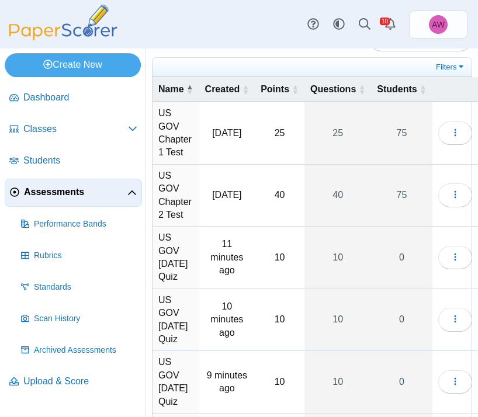
scroll to position [22, 0]
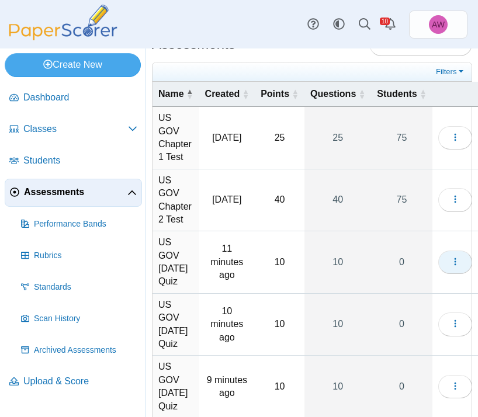
click at [461, 250] on button "button" at bounding box center [455, 261] width 34 height 23
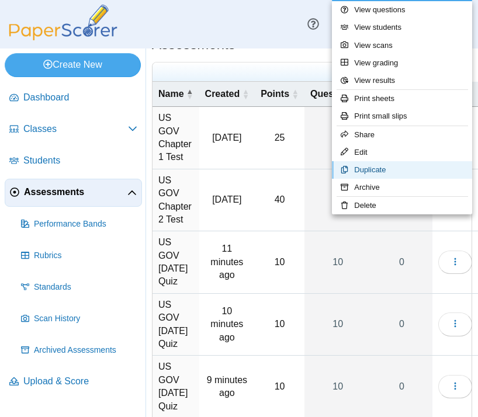
click at [393, 169] on link "Duplicate" at bounding box center [402, 170] width 140 height 18
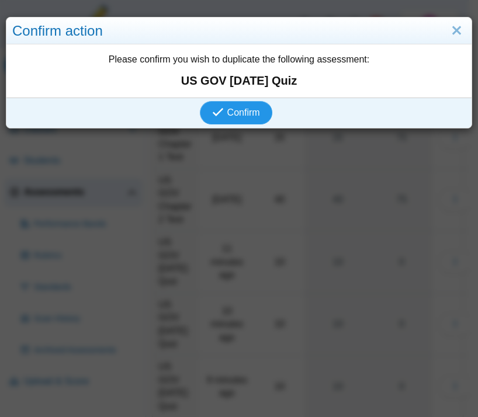
click at [237, 105] on button "Confirm" at bounding box center [236, 112] width 72 height 23
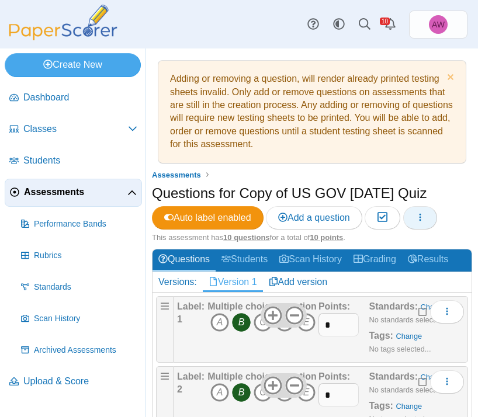
click at [436, 211] on button "button" at bounding box center [420, 217] width 34 height 23
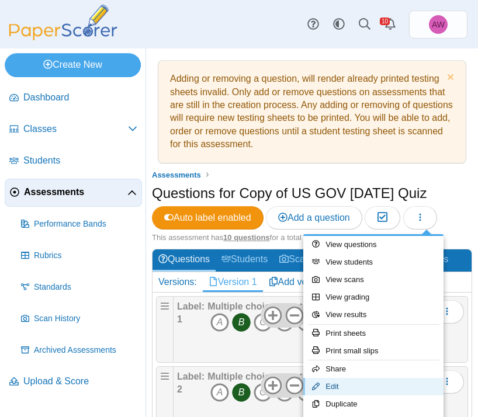
click at [378, 384] on link "Edit" at bounding box center [373, 387] width 140 height 18
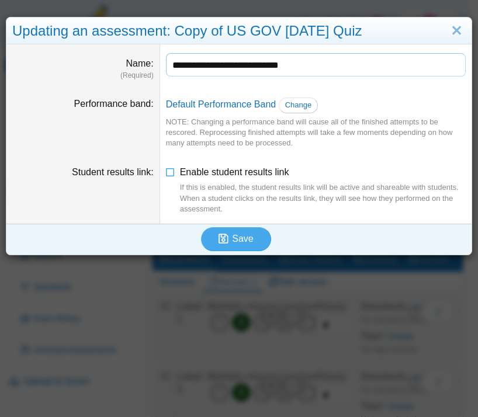
drag, startPoint x: 206, startPoint y: 65, endPoint x: 126, endPoint y: 75, distance: 80.7
click at [126, 75] on dl "**********" at bounding box center [238, 66] width 465 height 44
click at [214, 67] on input "**********" at bounding box center [316, 64] width 300 height 23
drag, startPoint x: 204, startPoint y: 65, endPoint x: 119, endPoint y: 63, distance: 85.9
click at [119, 63] on dl "**********" at bounding box center [238, 66] width 465 height 44
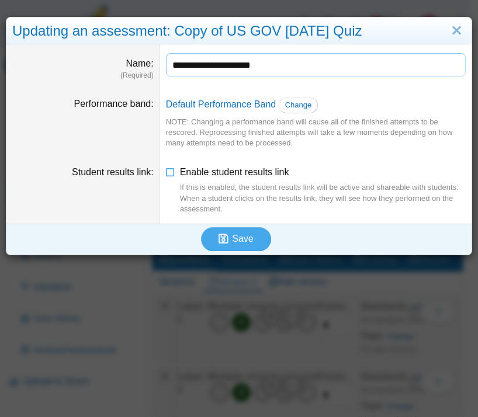
click at [196, 64] on input "**********" at bounding box center [316, 64] width 300 height 23
type input "**********"
click at [222, 173] on span "Enable student results link If this is enabled, the student results link will b…" at bounding box center [323, 190] width 286 height 47
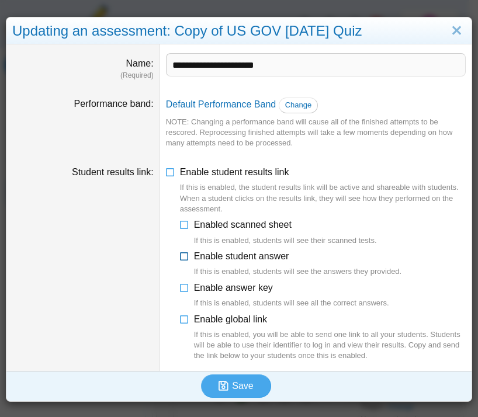
click at [248, 259] on span "Enable student answer If this is enabled, students will see the answers they pr…" at bounding box center [298, 264] width 208 height 26
click at [245, 293] on span "Enable answer key If this is enabled, students will see all the correct answers." at bounding box center [291, 296] width 195 height 26
click at [239, 321] on span "Enable global link If this is enabled, you will be able to send one link to all…" at bounding box center [330, 337] width 272 height 47
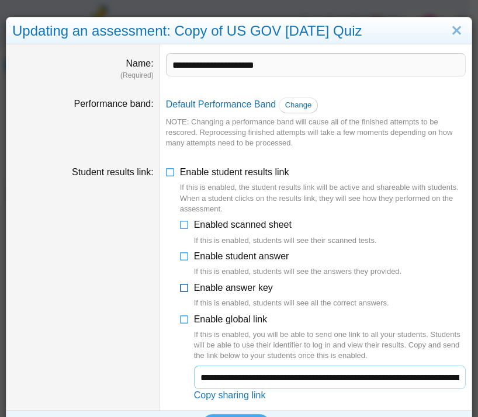
scroll to position [31, 0]
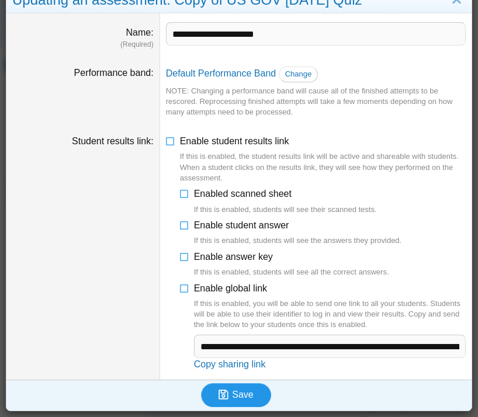
click at [240, 392] on span "Save" at bounding box center [242, 394] width 21 height 10
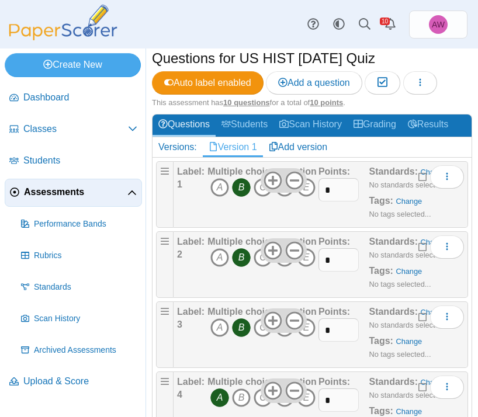
scroll to position [172, 0]
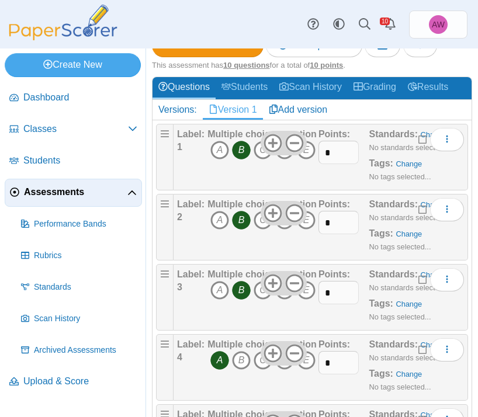
click at [239, 154] on icon "B" at bounding box center [241, 150] width 19 height 19
click at [259, 155] on icon "C" at bounding box center [262, 150] width 19 height 19
click at [236, 225] on icon "B" at bounding box center [241, 220] width 19 height 19
click at [211, 222] on icon "A" at bounding box center [219, 220] width 19 height 19
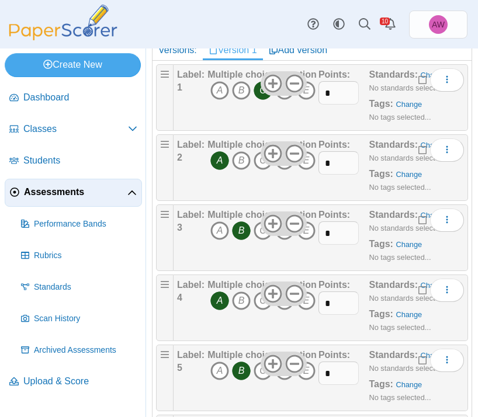
scroll to position [241, 0]
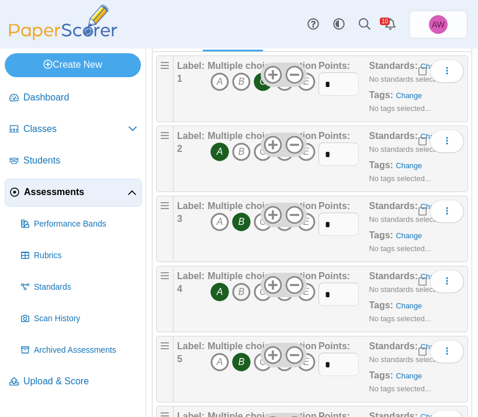
drag, startPoint x: 223, startPoint y: 289, endPoint x: 234, endPoint y: 291, distance: 10.8
click at [223, 289] on icon "A" at bounding box center [219, 292] width 19 height 19
click at [246, 293] on icon "B" at bounding box center [241, 292] width 19 height 19
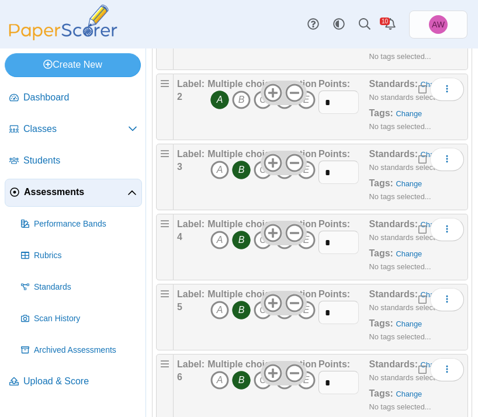
scroll to position [302, 0]
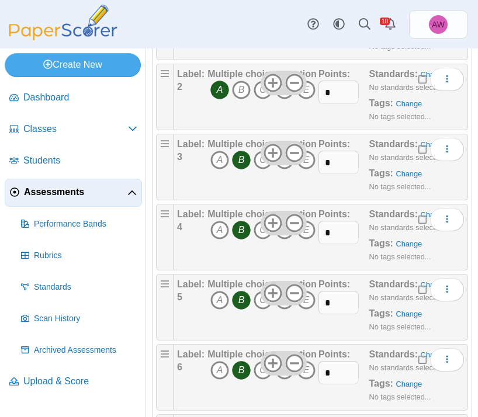
click at [242, 300] on icon "B" at bounding box center [241, 300] width 19 height 19
click at [256, 302] on icon "C" at bounding box center [262, 300] width 19 height 19
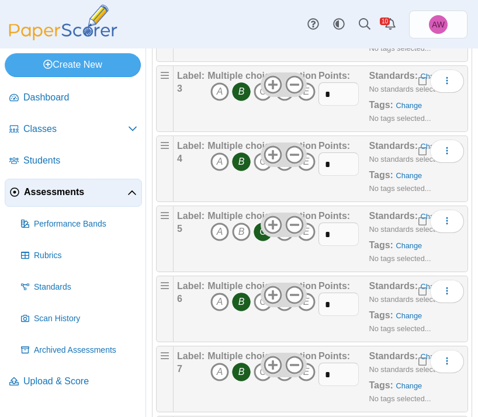
scroll to position [377, 0]
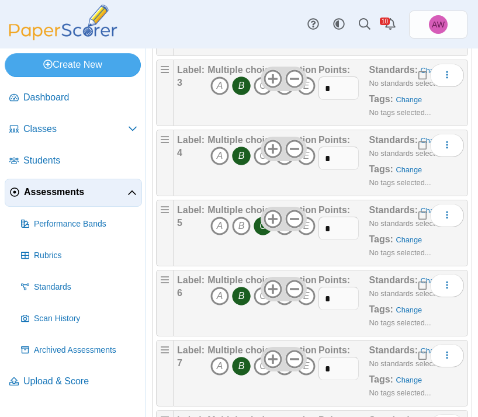
click at [238, 292] on icon "B" at bounding box center [241, 296] width 19 height 19
click at [238, 296] on icon "B" at bounding box center [241, 296] width 19 height 19
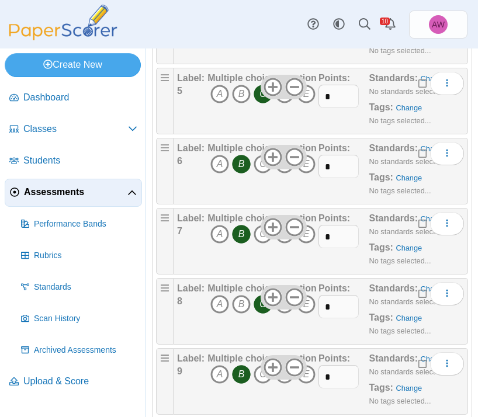
scroll to position [513, 0]
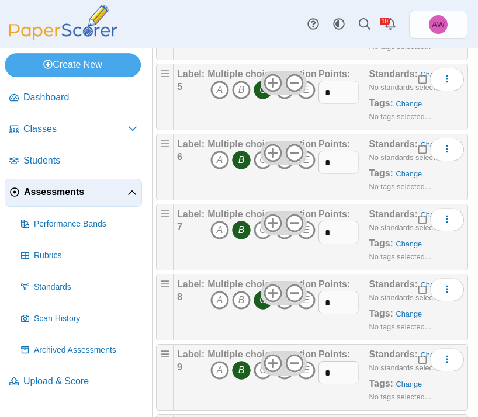
click at [259, 308] on icon "C" at bounding box center [262, 300] width 19 height 19
click at [238, 308] on icon "B" at bounding box center [241, 300] width 19 height 19
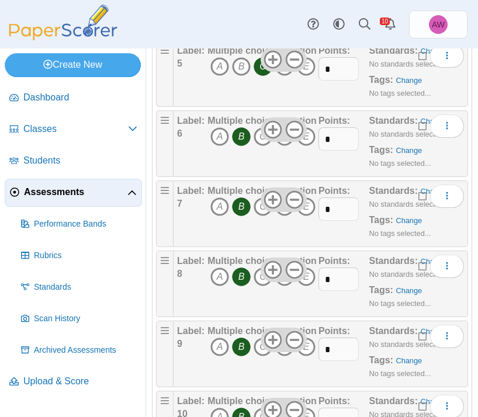
scroll to position [564, 0]
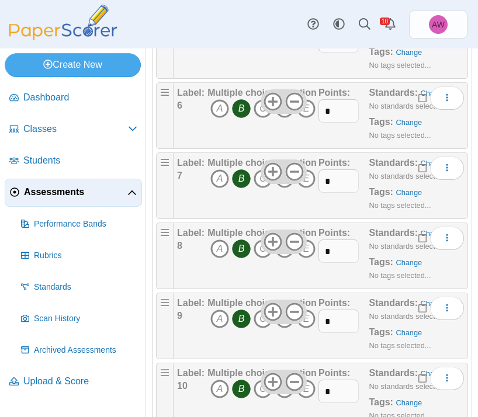
click at [242, 325] on icon "B" at bounding box center [241, 318] width 19 height 19
click at [215, 321] on icon "A" at bounding box center [219, 318] width 19 height 19
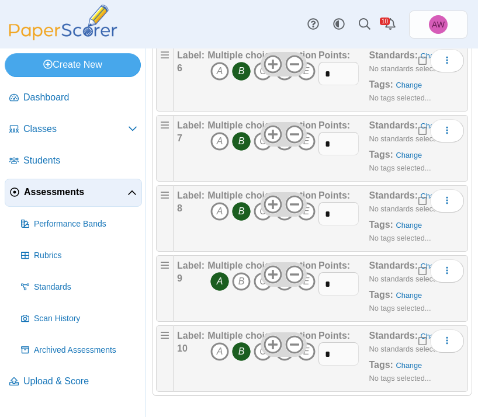
scroll to position [604, 0]
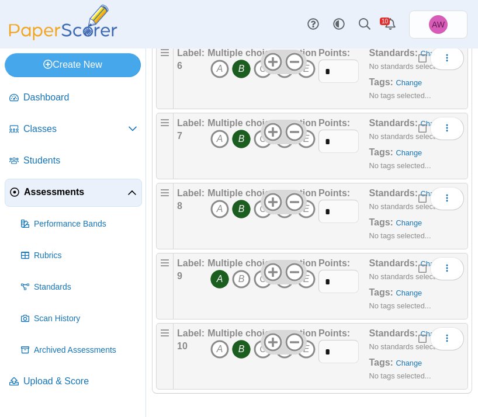
click at [240, 346] on icon "B" at bounding box center [241, 349] width 19 height 19
click at [218, 349] on icon "A" at bounding box center [219, 349] width 19 height 19
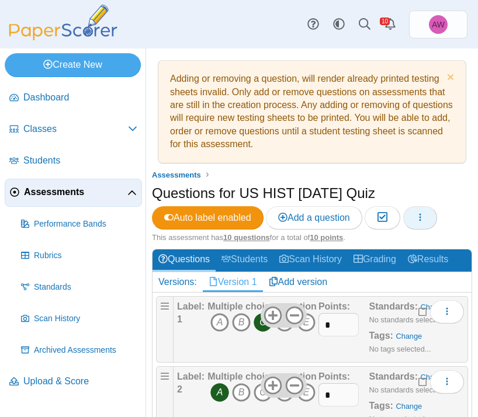
click at [419, 217] on button "button" at bounding box center [420, 217] width 34 height 23
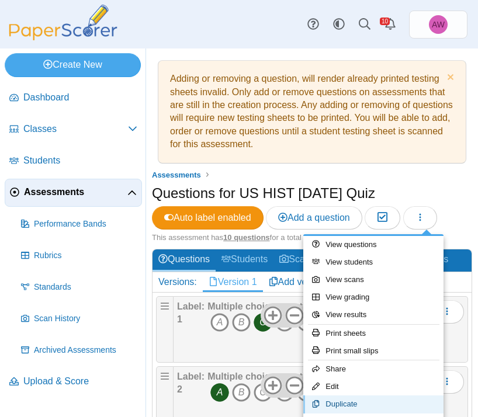
click at [377, 408] on link "Duplicate" at bounding box center [373, 404] width 140 height 18
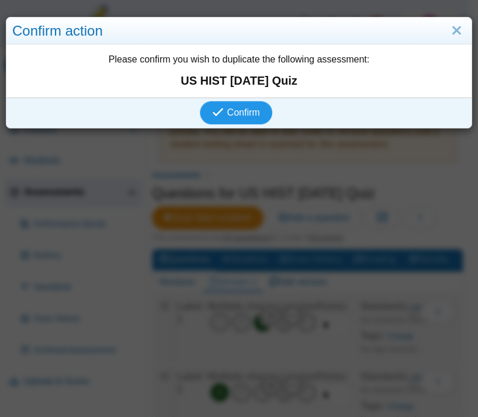
click at [252, 116] on span "Confirm" at bounding box center [243, 112] width 33 height 10
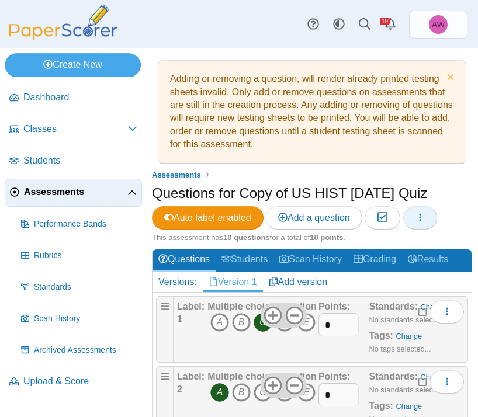
click at [423, 219] on icon "button" at bounding box center [419, 217] width 9 height 9
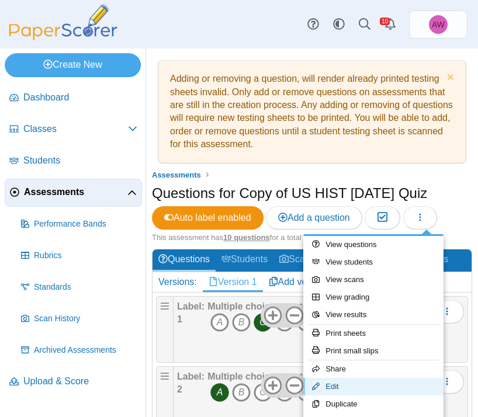
click at [377, 384] on link "Edit" at bounding box center [373, 387] width 140 height 18
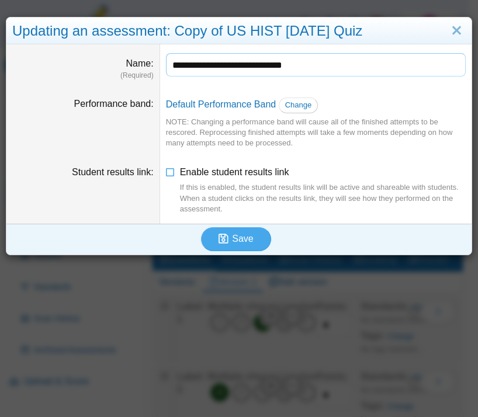
drag, startPoint x: 206, startPoint y: 64, endPoint x: 148, endPoint y: 66, distance: 57.8
click at [148, 66] on dl "**********" at bounding box center [238, 66] width 465 height 44
click at [253, 61] on input "**********" at bounding box center [316, 64] width 300 height 23
type input "**********"
click at [219, 174] on span "Enable student results link If this is enabled, the student results link will b…" at bounding box center [323, 190] width 286 height 47
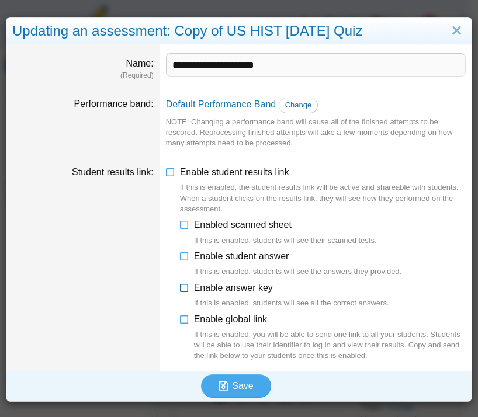
click at [245, 290] on span "Enable answer key If this is enabled, students will see all the correct answers." at bounding box center [291, 296] width 195 height 26
click at [248, 248] on li "**********" at bounding box center [323, 290] width 286 height 144
click at [248, 256] on span "Enable student answer If this is enabled, students will see the answers they pr…" at bounding box center [298, 264] width 208 height 26
click at [247, 311] on li "**********" at bounding box center [323, 290] width 286 height 144
click at [245, 316] on span "Enable global link If this is enabled, you will be able to send one link to all…" at bounding box center [330, 337] width 272 height 47
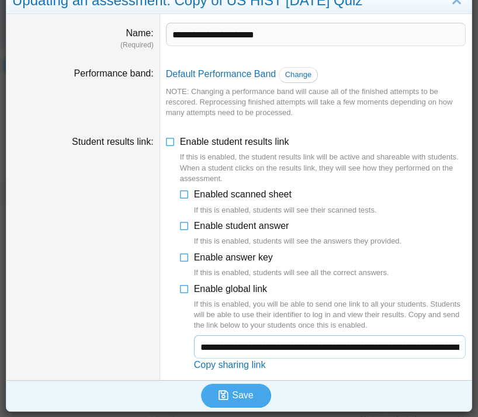
scroll to position [31, 0]
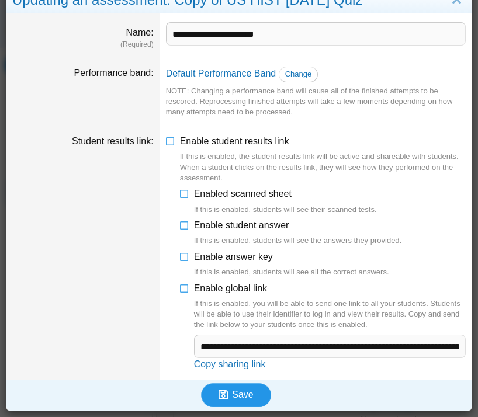
click at [251, 387] on button "Save" at bounding box center [236, 394] width 70 height 23
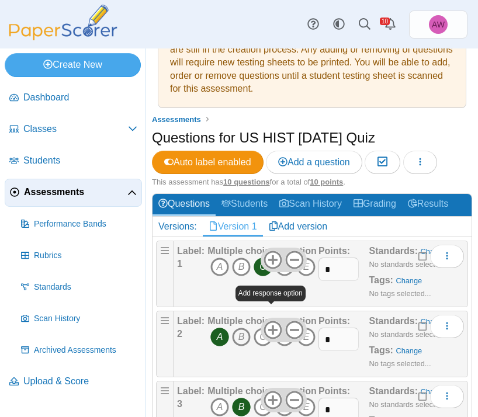
scroll to position [60, 0]
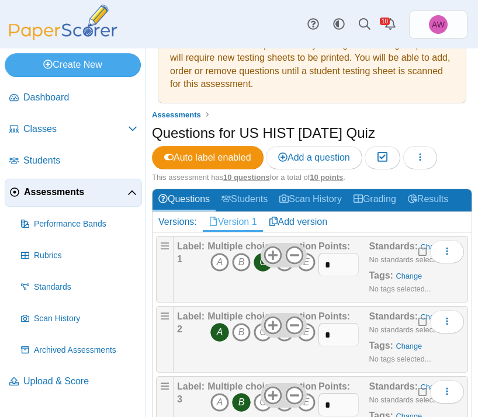
click at [217, 333] on icon "A" at bounding box center [219, 332] width 19 height 19
click at [245, 333] on icon "B" at bounding box center [241, 332] width 19 height 19
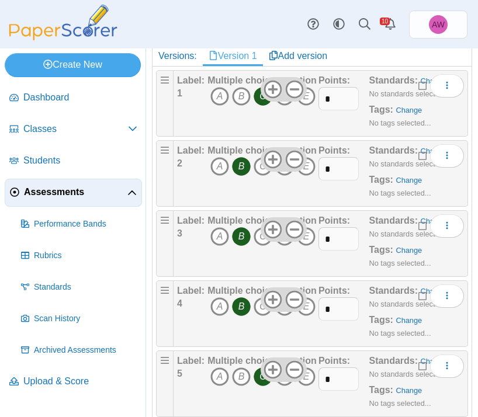
scroll to position [241, 0]
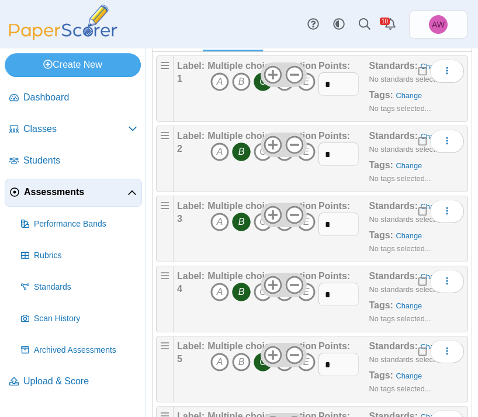
click at [239, 293] on icon "B" at bounding box center [241, 292] width 19 height 19
click at [219, 292] on icon "A" at bounding box center [219, 292] width 19 height 19
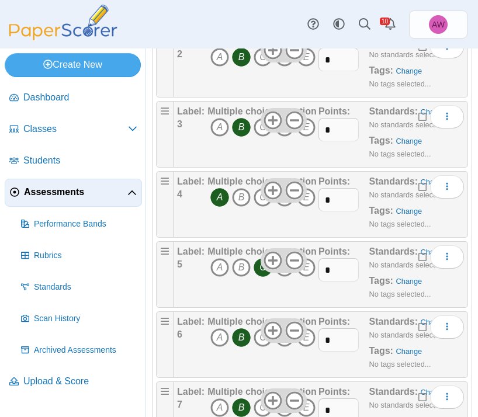
scroll to position [337, 0]
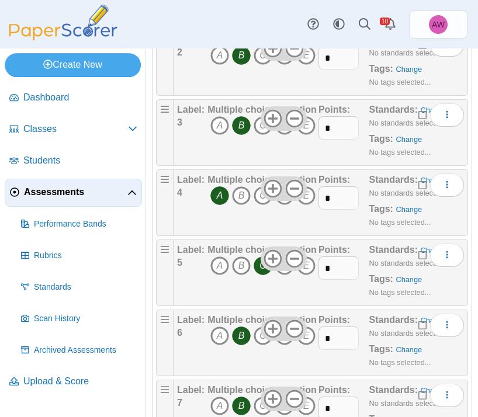
click at [259, 273] on icon "C" at bounding box center [262, 265] width 19 height 19
click at [239, 269] on icon "B" at bounding box center [241, 265] width 19 height 19
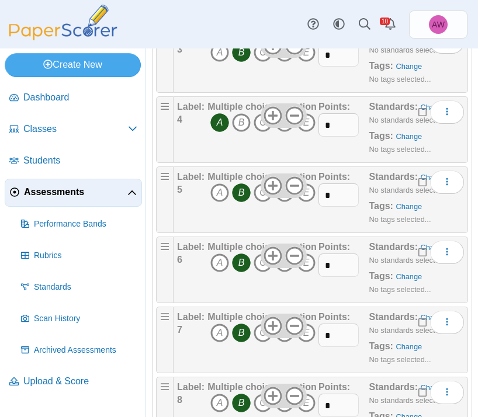
scroll to position [413, 0]
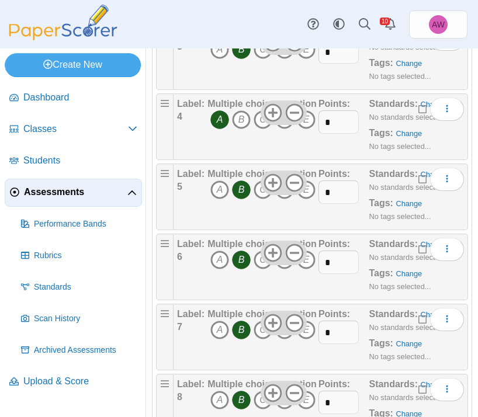
click at [245, 263] on icon "B" at bounding box center [241, 259] width 19 height 19
click at [214, 258] on icon "A" at bounding box center [219, 259] width 19 height 19
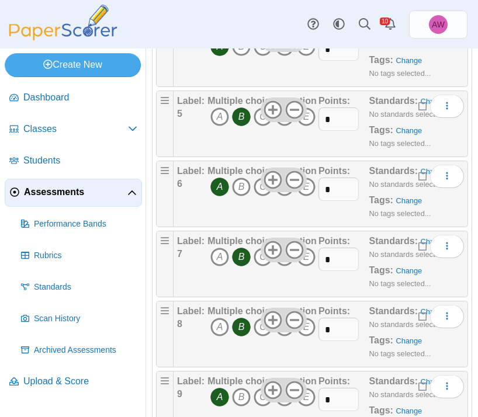
click at [242, 331] on icon "B" at bounding box center [241, 327] width 19 height 19
click at [216, 330] on icon "A" at bounding box center [219, 327] width 19 height 19
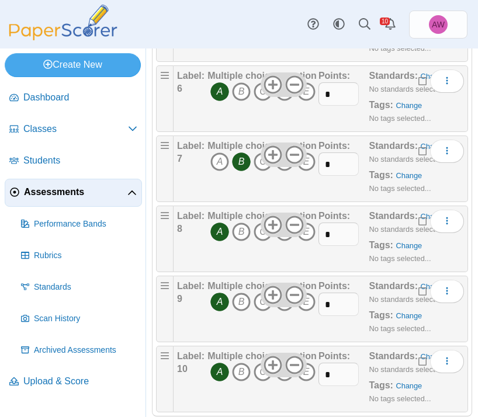
scroll to position [582, 0]
click at [220, 306] on icon "A" at bounding box center [219, 301] width 19 height 19
click at [243, 305] on icon "B" at bounding box center [241, 301] width 19 height 19
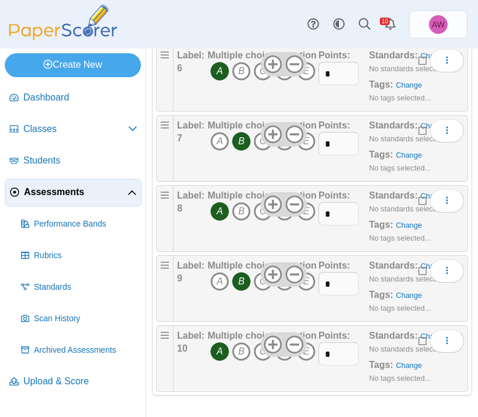
scroll to position [604, 0]
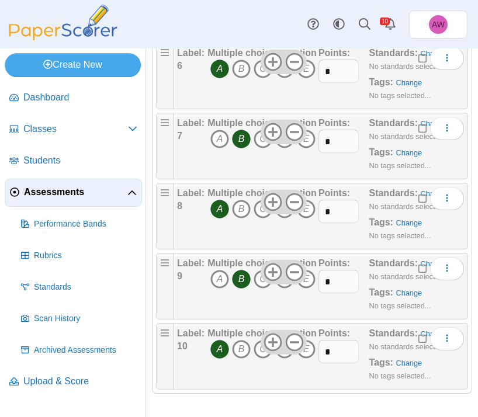
click at [220, 344] on icon "A" at bounding box center [219, 349] width 19 height 19
click at [235, 353] on icon "B" at bounding box center [241, 349] width 19 height 19
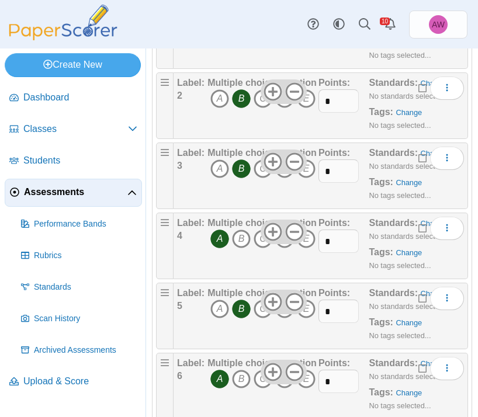
scroll to position [0, 0]
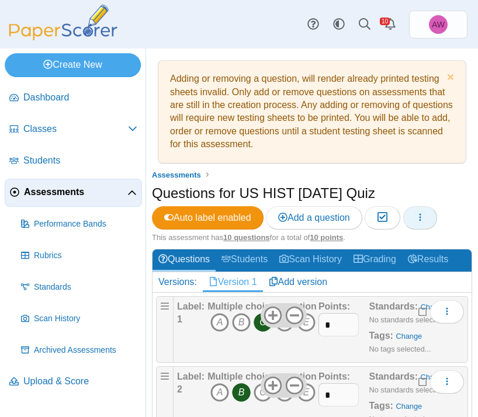
click at [435, 218] on button "button" at bounding box center [420, 217] width 34 height 23
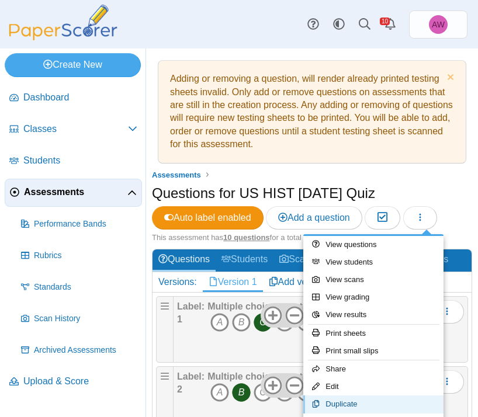
click at [380, 398] on link "Duplicate" at bounding box center [373, 404] width 140 height 18
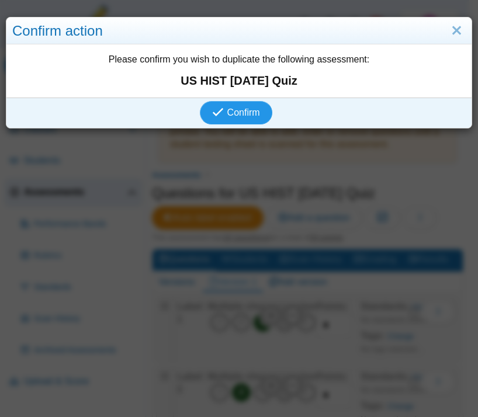
click at [235, 109] on span "Confirm" at bounding box center [243, 112] width 33 height 10
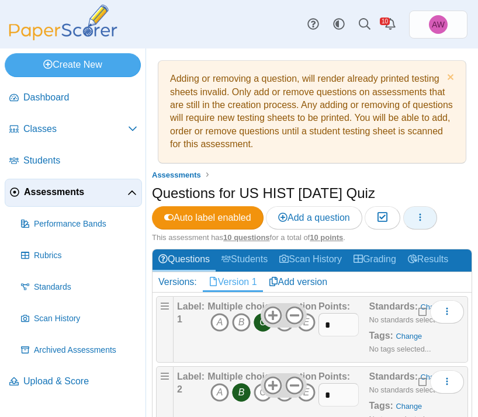
click at [437, 221] on button "button" at bounding box center [420, 217] width 34 height 23
click at [434, 218] on button "button" at bounding box center [420, 217] width 34 height 23
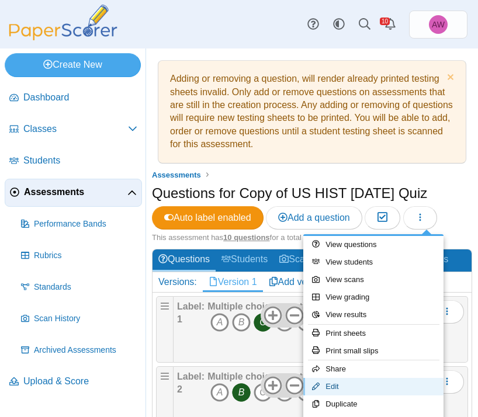
click at [380, 387] on link "Edit" at bounding box center [373, 387] width 140 height 18
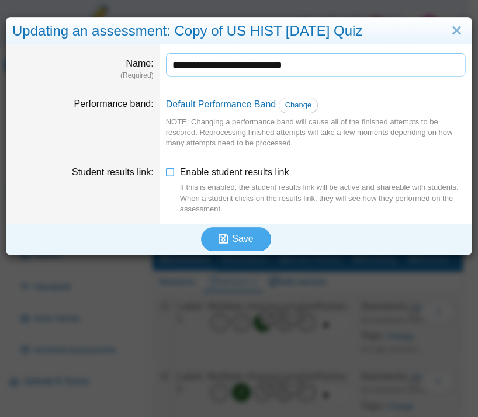
drag, startPoint x: 206, startPoint y: 64, endPoint x: 144, endPoint y: 65, distance: 61.9
click at [144, 65] on dl "**********" at bounding box center [238, 66] width 465 height 44
click at [256, 62] on input "**********" at bounding box center [316, 64] width 300 height 23
type input "**********"
click at [236, 176] on span "Enable student results link If this is enabled, the student results link will b…" at bounding box center [323, 190] width 286 height 47
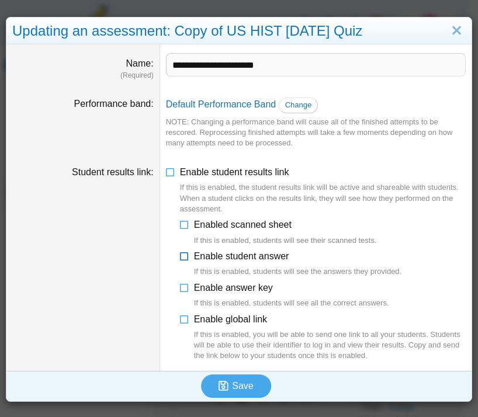
click at [273, 255] on span "Enable student answer If this is enabled, students will see the answers they pr…" at bounding box center [298, 264] width 208 height 26
click at [249, 288] on span "Enable answer key If this is enabled, students will see all the correct answers." at bounding box center [291, 296] width 195 height 26
click at [250, 323] on span "Enable global link If this is enabled, you will be able to send one link to all…" at bounding box center [330, 337] width 272 height 47
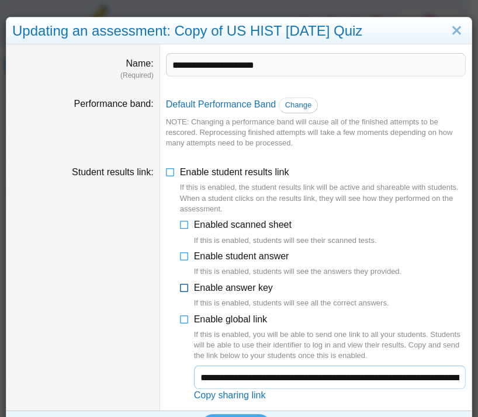
scroll to position [31, 0]
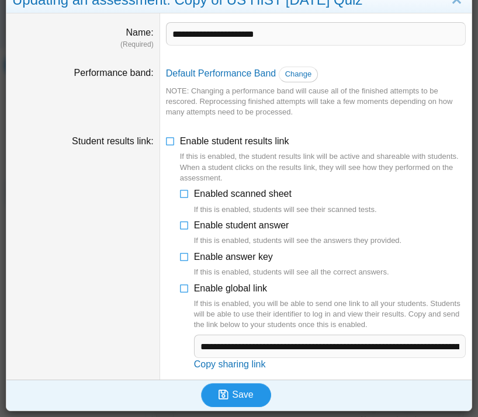
click at [247, 398] on span "Save" at bounding box center [242, 394] width 21 height 10
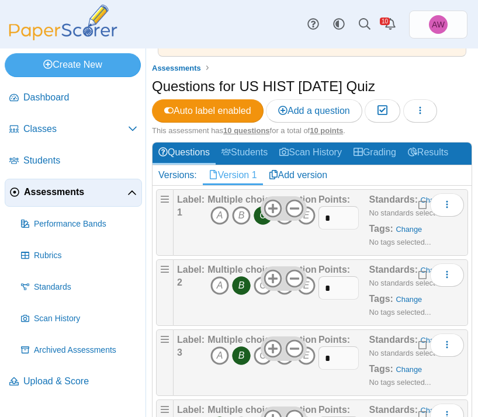
scroll to position [135, 0]
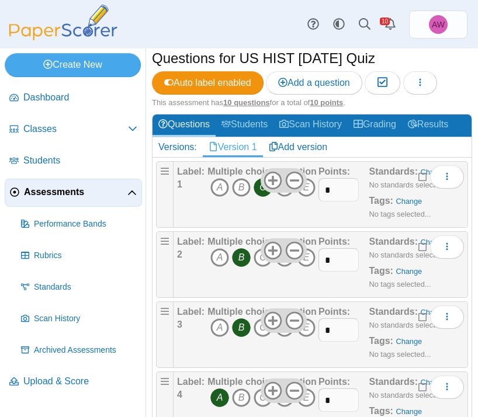
click at [238, 332] on icon "B" at bounding box center [241, 327] width 19 height 19
click at [220, 332] on icon "A" at bounding box center [219, 327] width 19 height 19
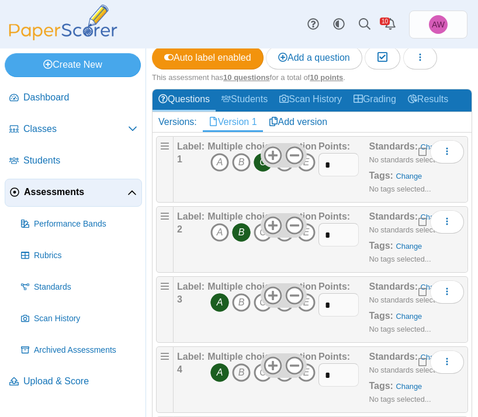
scroll to position [192, 0]
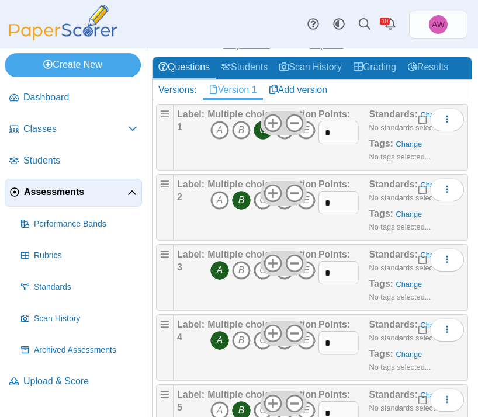
click at [214, 344] on icon "A" at bounding box center [219, 340] width 19 height 19
click at [242, 340] on icon "B" at bounding box center [241, 340] width 19 height 19
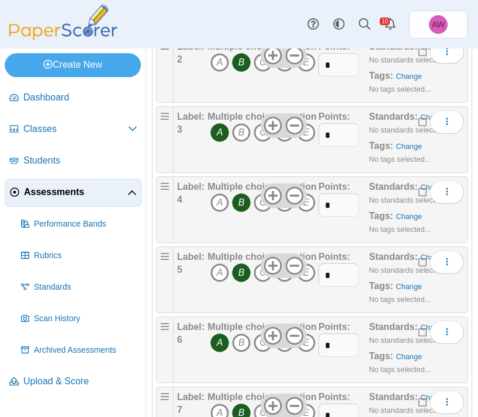
scroll to position [330, 0]
click at [220, 343] on icon "A" at bounding box center [219, 342] width 19 height 19
click at [246, 341] on icon "B" at bounding box center [241, 342] width 19 height 19
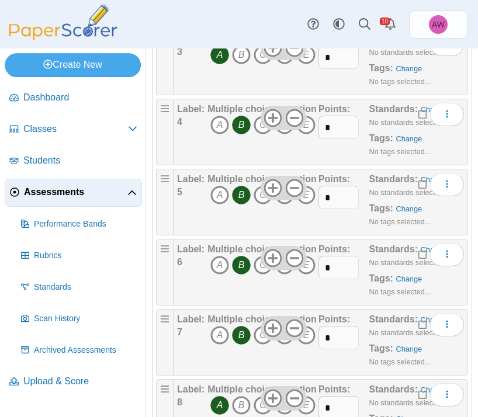
click at [239, 333] on icon "B" at bounding box center [241, 335] width 19 height 19
click at [227, 336] on icon "A" at bounding box center [219, 335] width 19 height 19
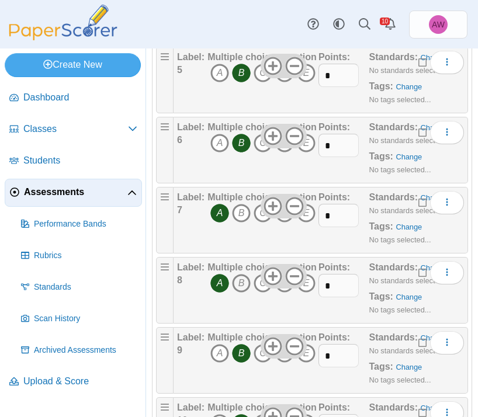
scroll to position [604, 0]
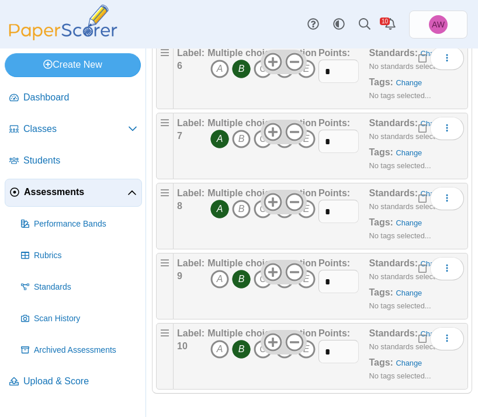
click at [239, 286] on icon "B" at bounding box center [241, 279] width 19 height 19
click at [258, 286] on icon "C" at bounding box center [262, 279] width 19 height 19
click at [245, 353] on icon "B" at bounding box center [241, 349] width 19 height 19
click at [215, 349] on icon "A" at bounding box center [219, 349] width 19 height 19
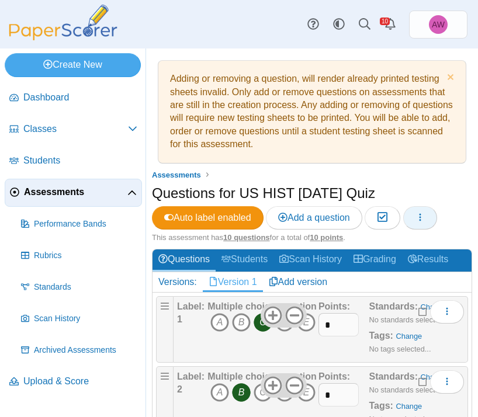
click at [424, 217] on icon "button" at bounding box center [419, 217] width 9 height 9
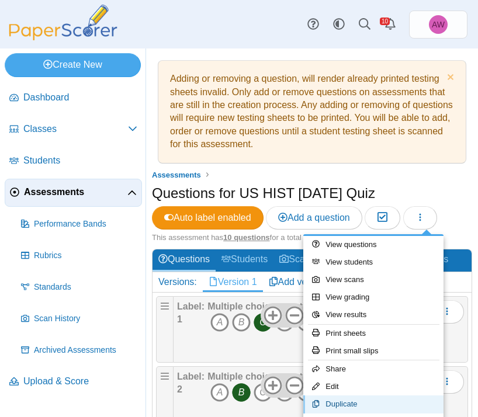
click at [393, 397] on link "Duplicate" at bounding box center [373, 404] width 140 height 18
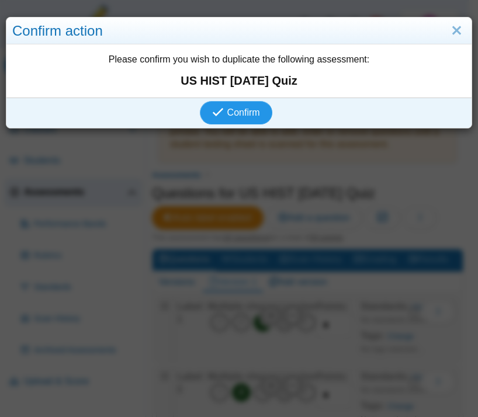
click at [258, 114] on button "Confirm" at bounding box center [236, 112] width 72 height 23
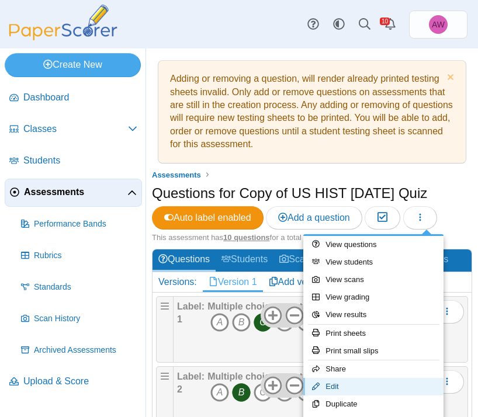
click at [387, 384] on link "Edit" at bounding box center [373, 387] width 140 height 18
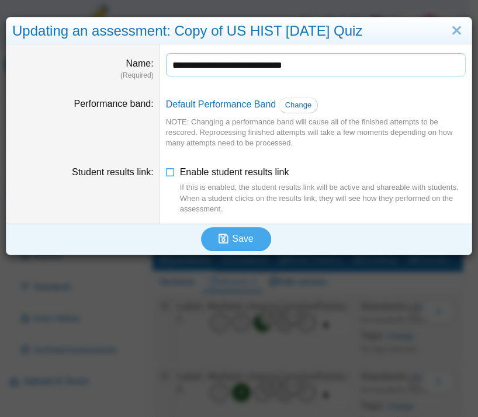
drag, startPoint x: 206, startPoint y: 65, endPoint x: 124, endPoint y: 65, distance: 81.2
click at [124, 65] on dl "**********" at bounding box center [238, 66] width 465 height 44
click at [255, 65] on input "**********" at bounding box center [316, 64] width 300 height 23
type input "**********"
click at [245, 169] on span "Enable student results link If this is enabled, the student results link will b…" at bounding box center [323, 190] width 286 height 47
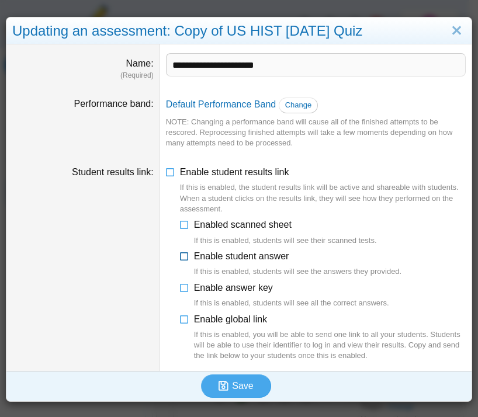
click at [274, 262] on label "Enable student answer If this is enabled, students will see the answers they pr…" at bounding box center [298, 263] width 208 height 27
click at [259, 293] on span "Enable answer key If this is enabled, students will see all the correct answers." at bounding box center [291, 296] width 195 height 26
click at [245, 322] on span "Enable global link If this is enabled, you will be able to send one link to all…" at bounding box center [330, 337] width 272 height 47
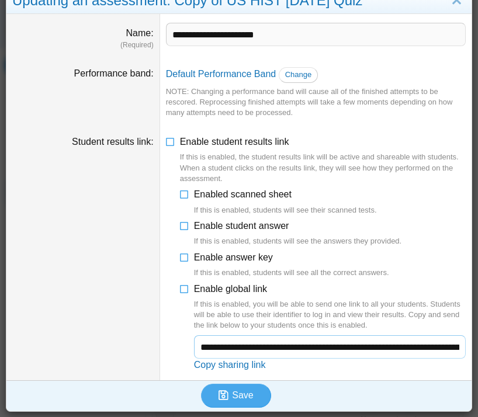
scroll to position [31, 0]
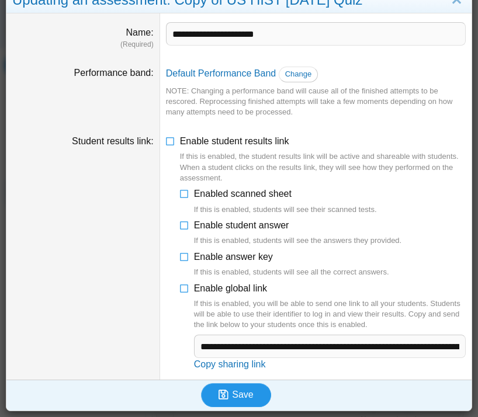
click at [235, 387] on button "Save" at bounding box center [236, 394] width 70 height 23
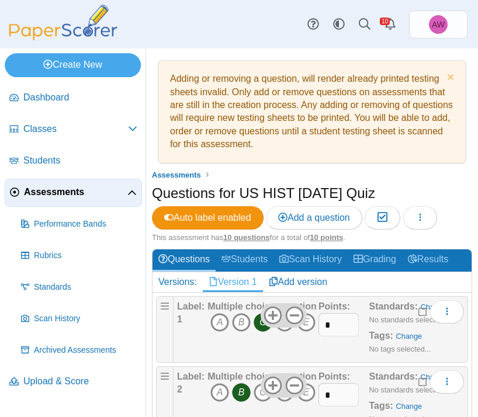
click at [260, 326] on icon "C" at bounding box center [262, 322] width 19 height 19
click at [238, 326] on icon "B" at bounding box center [241, 322] width 19 height 19
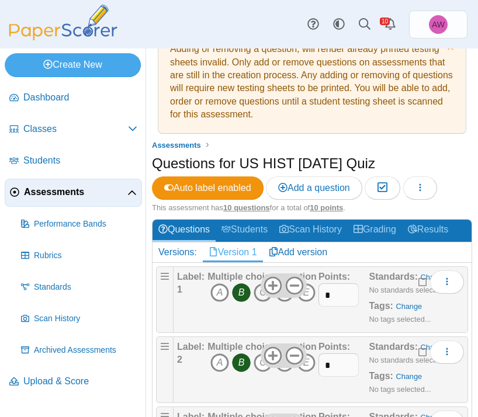
scroll to position [78, 0]
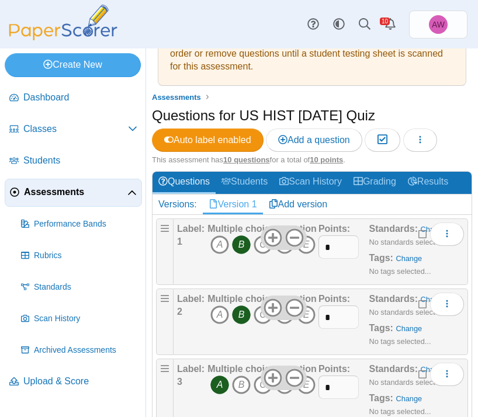
click at [243, 317] on icon "B" at bounding box center [241, 314] width 19 height 19
click at [215, 313] on icon "A" at bounding box center [219, 314] width 19 height 19
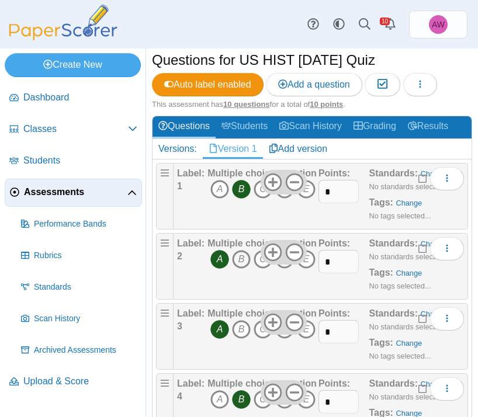
scroll to position [187, 0]
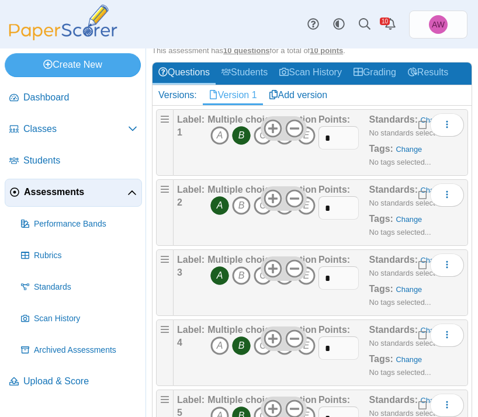
click at [214, 270] on icon "A" at bounding box center [219, 275] width 19 height 19
click at [238, 278] on icon "B" at bounding box center [241, 275] width 19 height 19
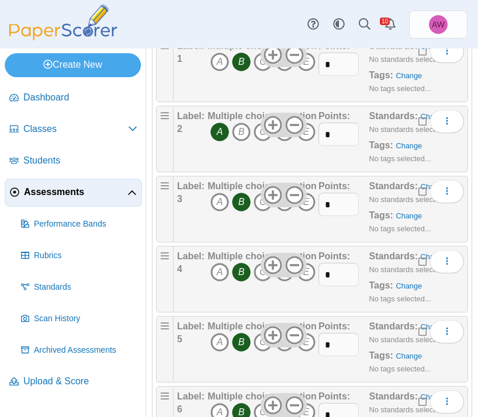
scroll to position [305, 0]
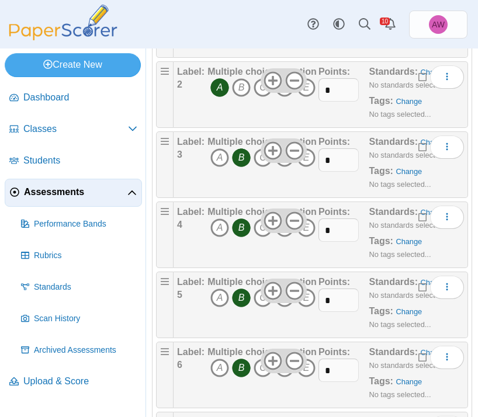
click at [237, 300] on icon "B" at bounding box center [241, 297] width 19 height 19
click at [260, 300] on icon "C" at bounding box center [262, 297] width 19 height 19
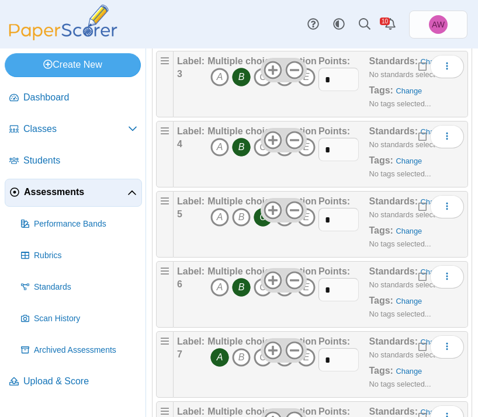
scroll to position [395, 0]
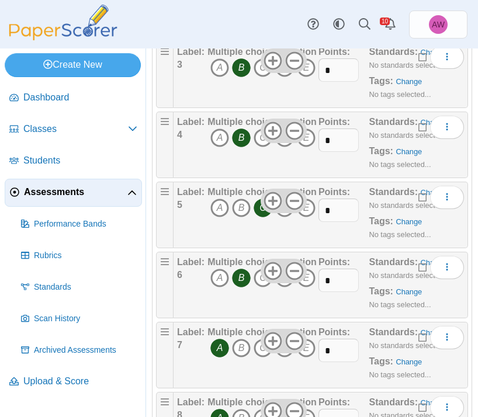
click at [224, 344] on icon "A" at bounding box center [219, 348] width 19 height 19
click at [239, 347] on icon "B" at bounding box center [241, 348] width 19 height 19
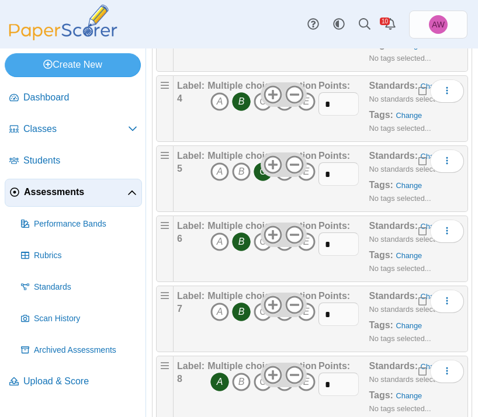
scroll to position [441, 0]
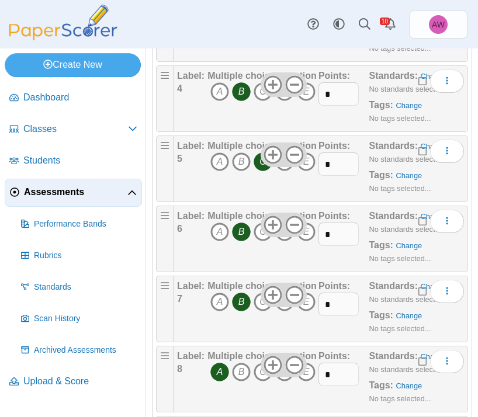
click at [221, 368] on icon "A" at bounding box center [219, 372] width 19 height 19
click at [246, 371] on icon "B" at bounding box center [241, 372] width 19 height 19
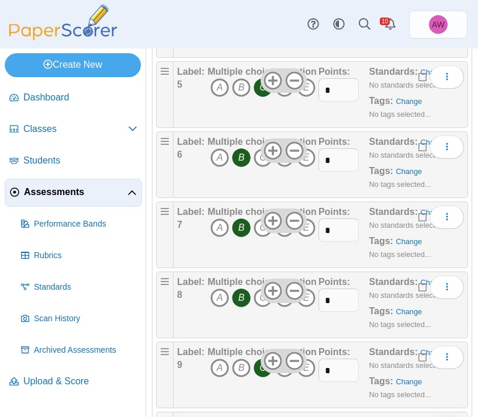
scroll to position [516, 0]
click at [257, 370] on icon "C" at bounding box center [262, 367] width 19 height 19
click at [246, 370] on icon "B" at bounding box center [241, 367] width 19 height 19
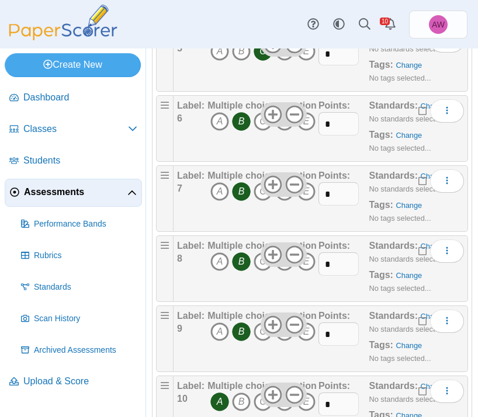
scroll to position [604, 0]
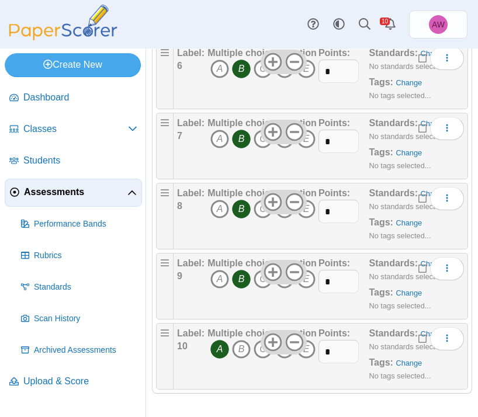
click at [220, 350] on icon "A" at bounding box center [219, 349] width 19 height 19
click at [239, 349] on icon "B" at bounding box center [241, 349] width 19 height 19
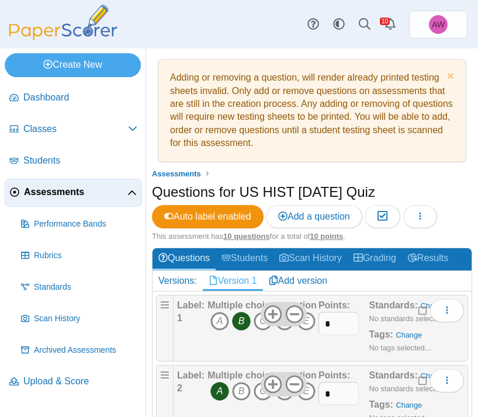
scroll to position [0, 0]
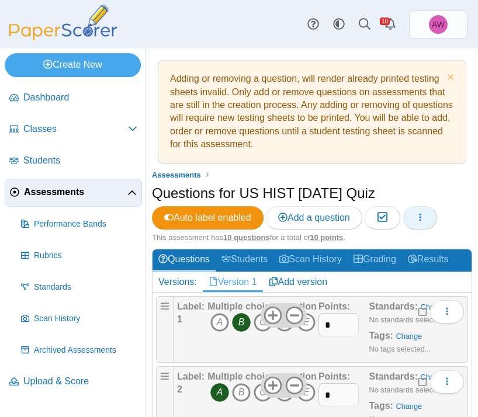
click at [430, 210] on button "button" at bounding box center [420, 217] width 34 height 23
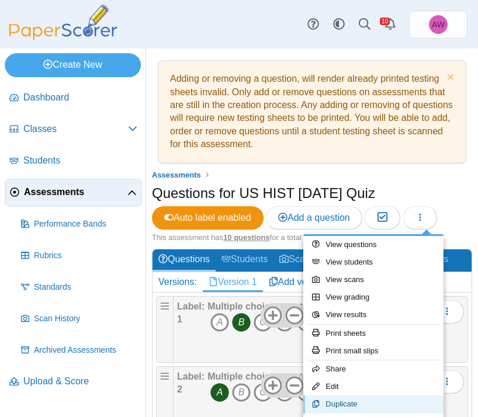
click at [388, 399] on link "Duplicate" at bounding box center [373, 404] width 140 height 18
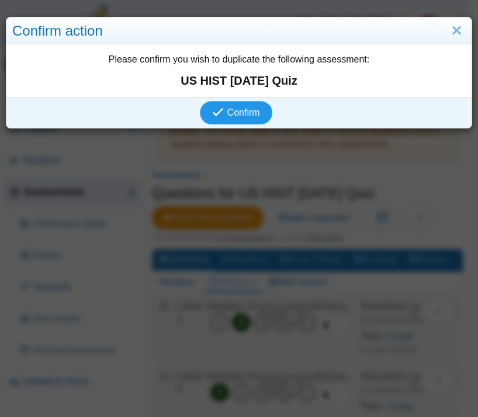
click at [241, 116] on span "Confirm" at bounding box center [243, 112] width 33 height 10
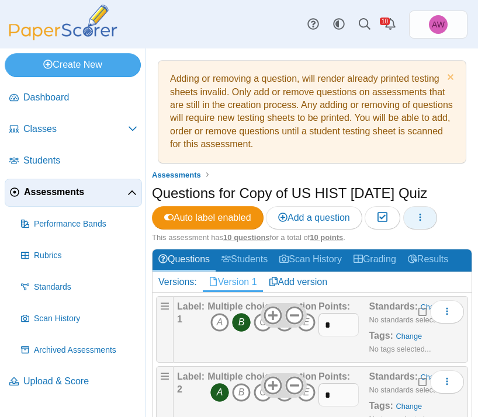
click at [421, 211] on button "button" at bounding box center [420, 217] width 34 height 23
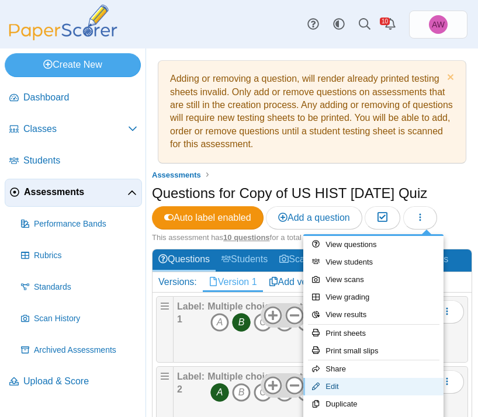
click at [370, 382] on link "Edit" at bounding box center [373, 387] width 140 height 18
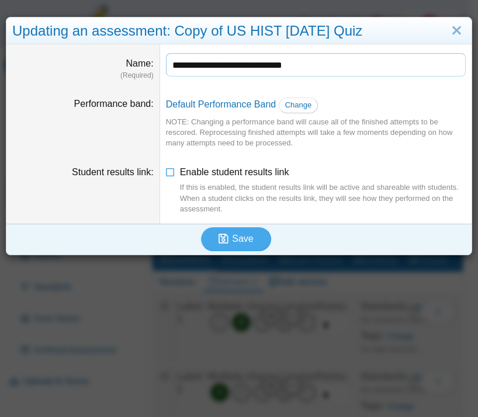
drag, startPoint x: 206, startPoint y: 68, endPoint x: 137, endPoint y: 69, distance: 68.3
click at [137, 69] on dl "**********" at bounding box center [238, 66] width 465 height 44
click at [253, 63] on input "**********" at bounding box center [316, 64] width 300 height 23
type input "**********"
click at [257, 170] on span "Enable student results link If this is enabled, the student results link will b…" at bounding box center [323, 190] width 286 height 47
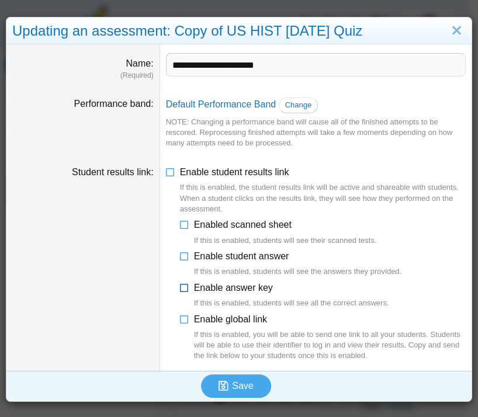
click at [252, 293] on span "Enable answer key If this is enabled, students will see all the correct answers." at bounding box center [291, 296] width 195 height 26
click at [244, 328] on label "Enable global link If this is enabled, you will be able to send one link to all…" at bounding box center [330, 337] width 272 height 48
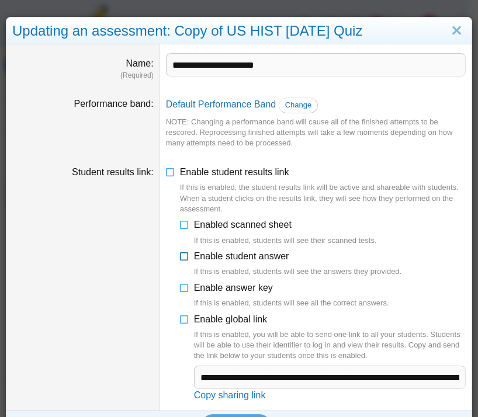
click at [242, 255] on span "Enable student answer If this is enabled, students will see the answers they pr…" at bounding box center [298, 264] width 208 height 26
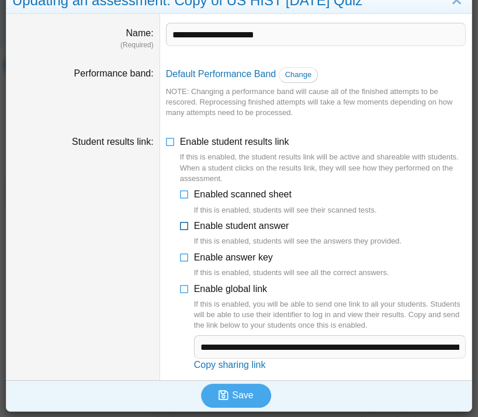
scroll to position [31, 0]
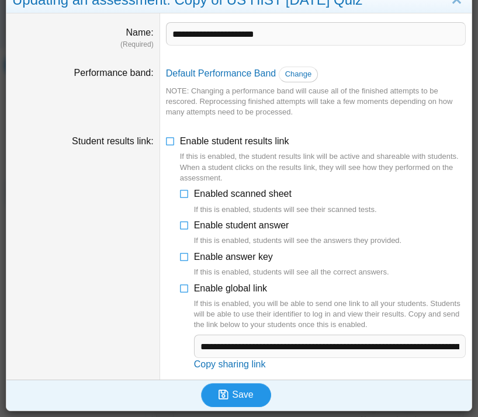
click at [256, 398] on button "Save" at bounding box center [236, 394] width 70 height 23
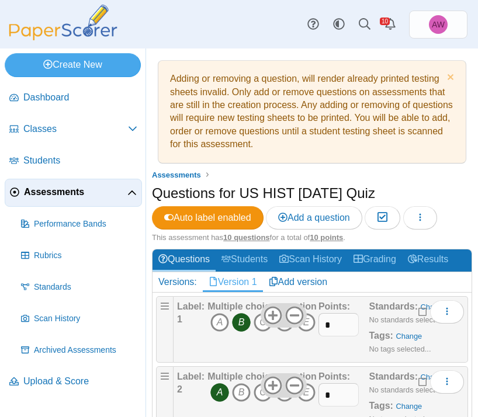
click at [245, 323] on icon "B" at bounding box center [241, 322] width 19 height 19
click at [218, 320] on icon "A" at bounding box center [219, 322] width 19 height 19
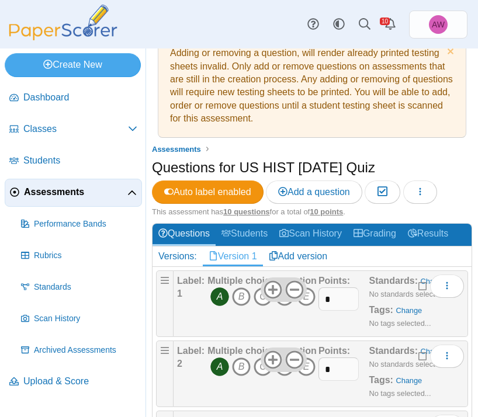
scroll to position [89, 0]
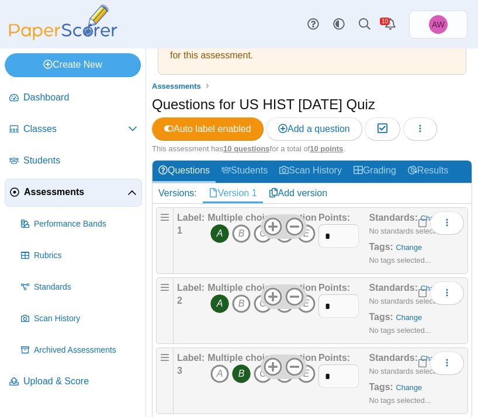
click at [218, 300] on icon "A" at bounding box center [219, 303] width 19 height 19
click at [237, 303] on icon "B" at bounding box center [241, 303] width 19 height 19
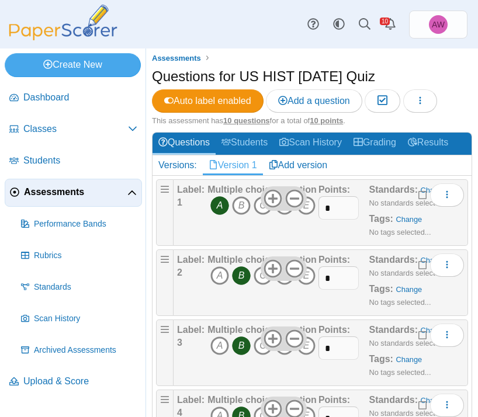
click at [243, 344] on icon "B" at bounding box center [241, 345] width 19 height 19
click at [225, 344] on icon "A" at bounding box center [219, 345] width 19 height 19
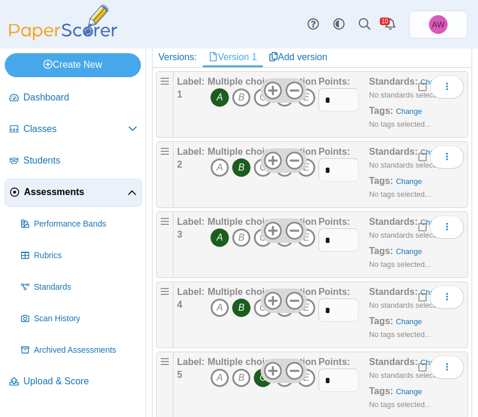
scroll to position [285, 0]
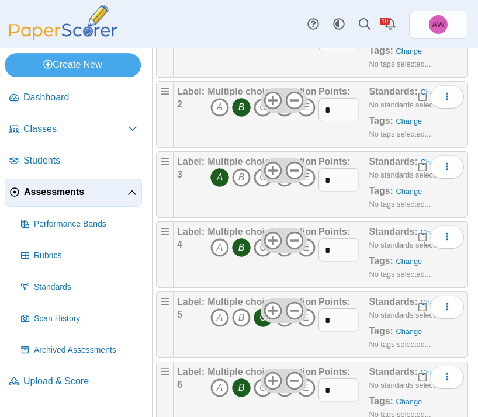
click at [260, 319] on icon "C" at bounding box center [262, 317] width 19 height 19
click at [243, 319] on icon "B" at bounding box center [241, 317] width 19 height 19
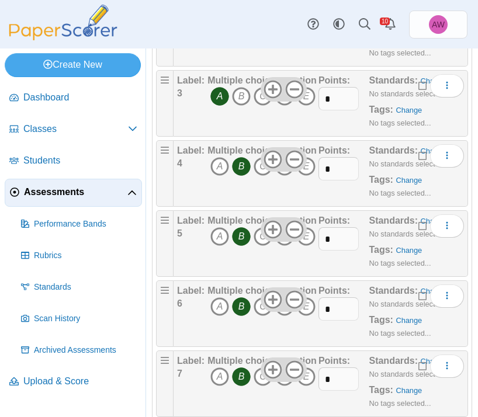
scroll to position [365, 0]
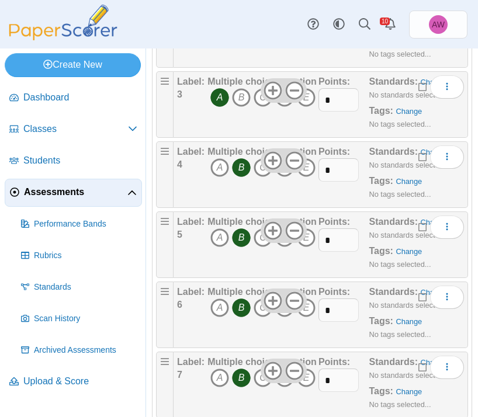
click at [242, 314] on icon "B" at bounding box center [241, 307] width 19 height 19
click at [220, 308] on icon "A" at bounding box center [219, 307] width 19 height 19
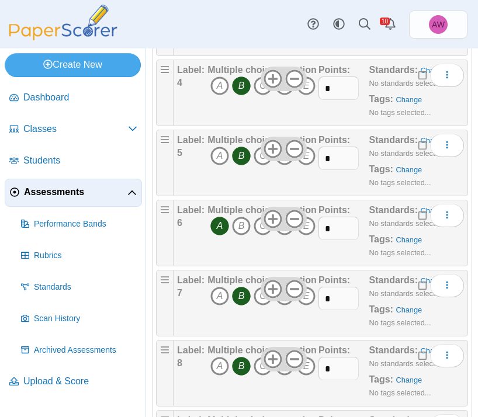
scroll to position [450, 0]
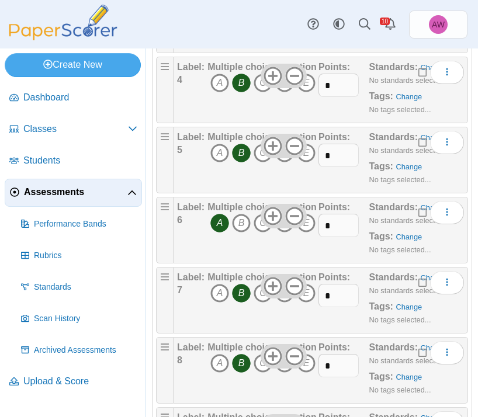
click at [242, 360] on icon "B" at bounding box center [241, 363] width 19 height 19
click at [216, 359] on icon "A" at bounding box center [219, 363] width 19 height 19
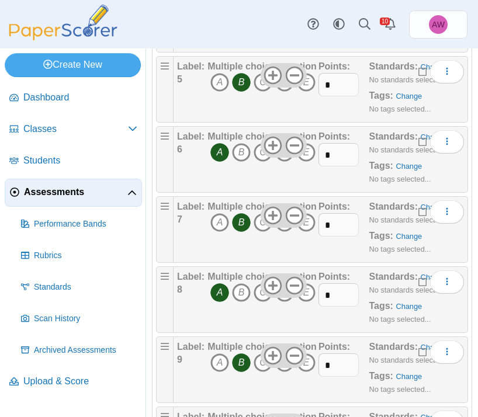
scroll to position [521, 0]
click at [244, 356] on icon "B" at bounding box center [241, 362] width 19 height 19
click at [260, 362] on icon "C" at bounding box center [262, 362] width 19 height 19
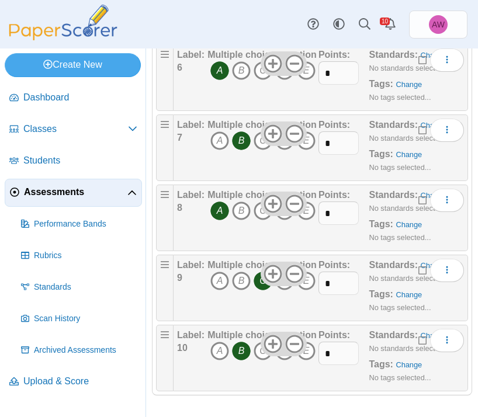
scroll to position [604, 0]
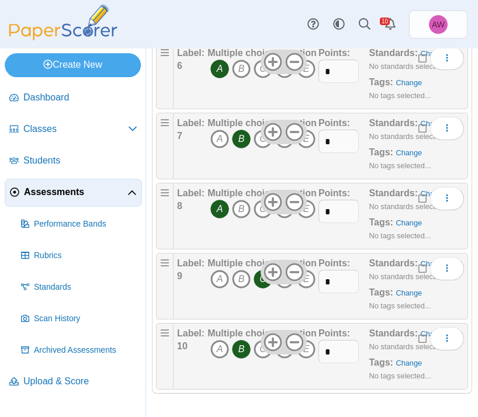
click at [237, 341] on icon "B" at bounding box center [241, 349] width 19 height 19
click at [224, 346] on icon "A" at bounding box center [219, 349] width 19 height 19
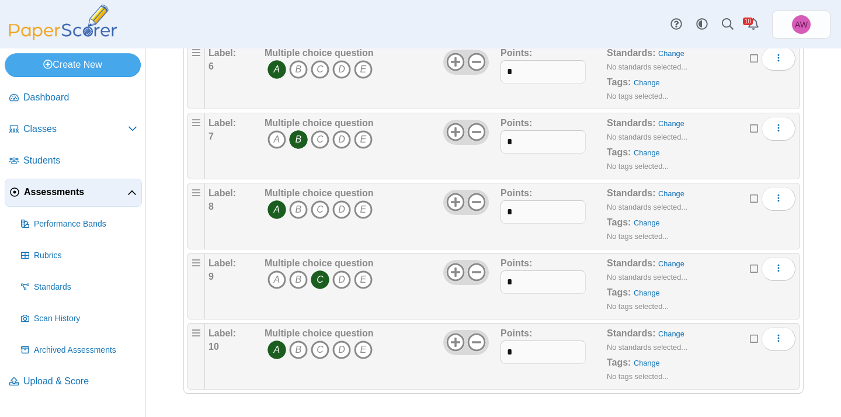
scroll to position [0, 0]
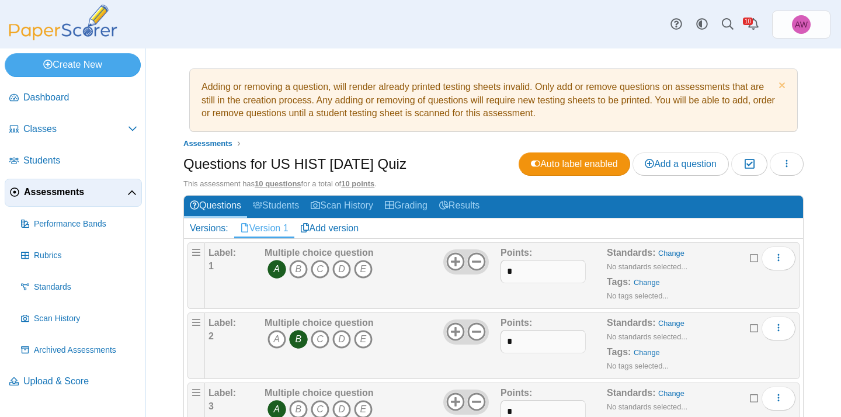
click at [50, 186] on span "Assessments" at bounding box center [75, 192] width 103 height 13
